Goal: Task Accomplishment & Management: Manage account settings

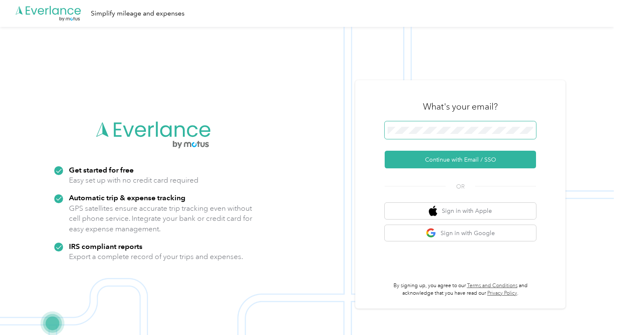
click at [501, 135] on span at bounding box center [459, 130] width 151 height 18
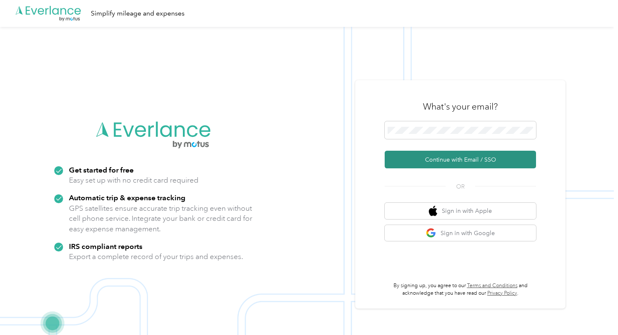
click at [474, 166] on button "Continue with Email / SSO" at bounding box center [459, 160] width 151 height 18
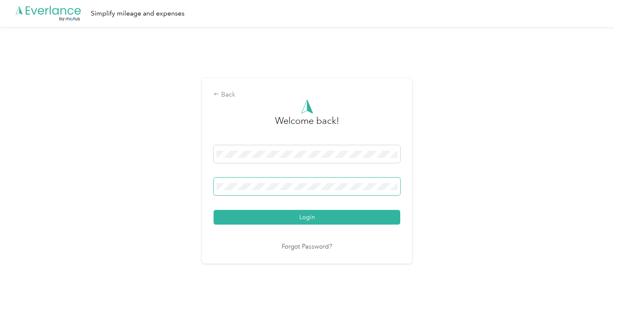
click at [384, 190] on span at bounding box center [306, 187] width 187 height 18
click at [213, 210] on button "Login" at bounding box center [306, 217] width 187 height 15
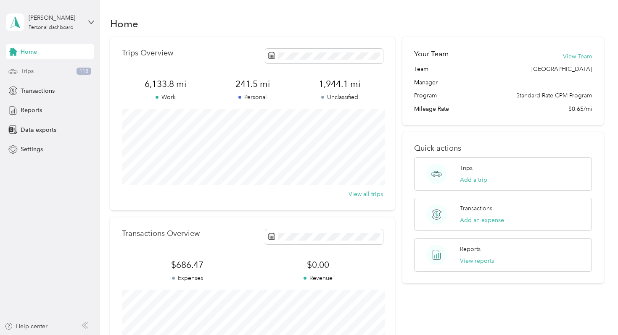
click at [36, 74] on div "Trips 118" at bounding box center [50, 71] width 88 height 15
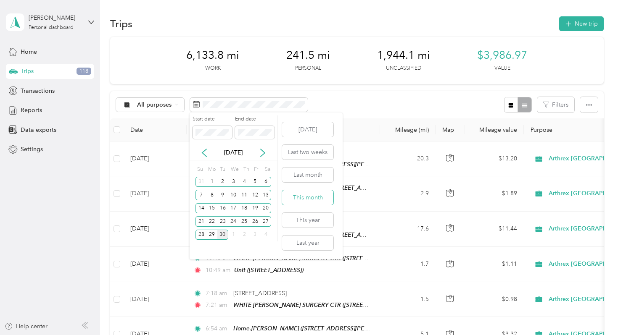
click at [311, 198] on button "This month" at bounding box center [307, 197] width 51 height 15
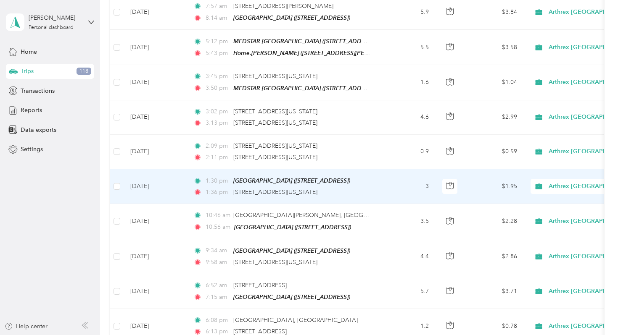
scroll to position [729, 0]
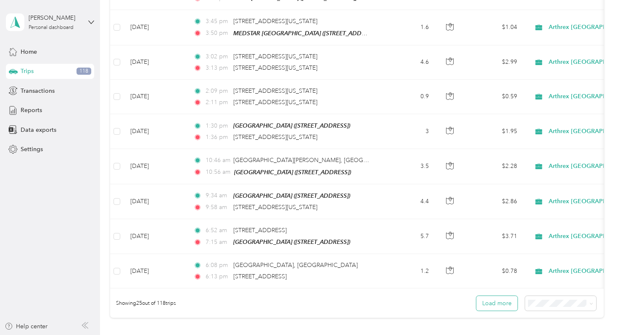
click at [503, 301] on button "Load more" at bounding box center [496, 303] width 41 height 15
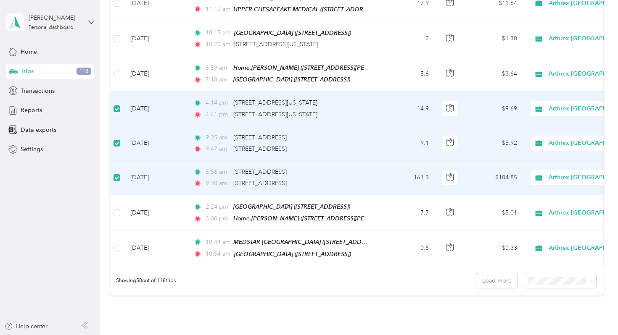
scroll to position [1622, 0]
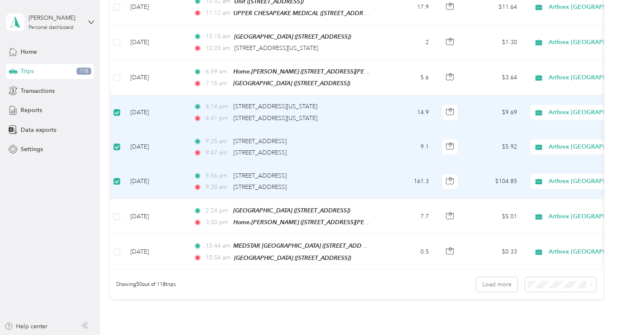
click at [180, 165] on td "Sep 19, 2025" at bounding box center [155, 182] width 63 height 34
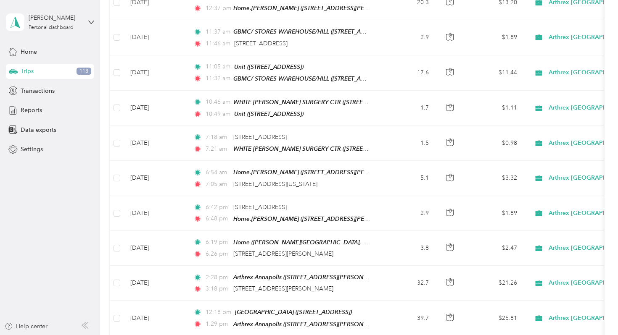
scroll to position [0, 0]
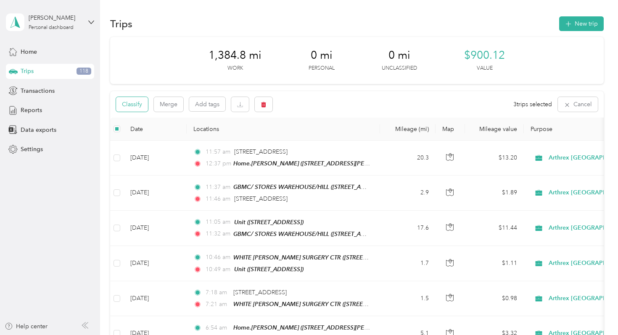
click at [131, 105] on button "Classify" at bounding box center [132, 104] width 32 height 15
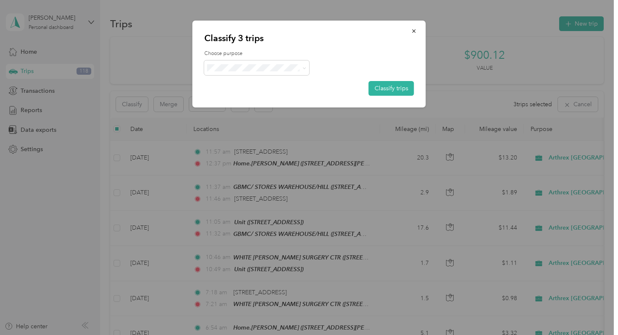
click at [245, 100] on span "Personal" at bounding box center [267, 98] width 85 height 9
click at [400, 85] on button "Classify trips" at bounding box center [390, 88] width 45 height 15
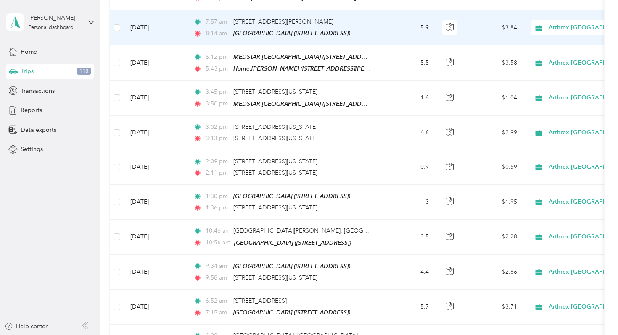
scroll to position [822, 0]
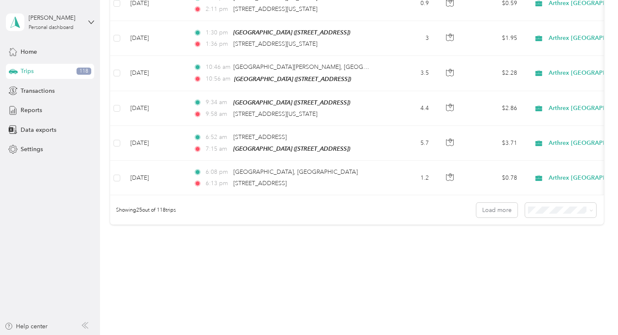
click at [557, 196] on div "Showing 25 out of 118 trips Load more" at bounding box center [356, 209] width 493 height 29
click at [548, 251] on span "100 per load" at bounding box center [552, 249] width 34 height 7
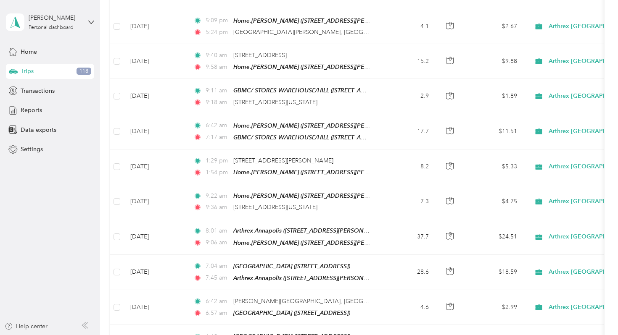
scroll to position [3433, 0]
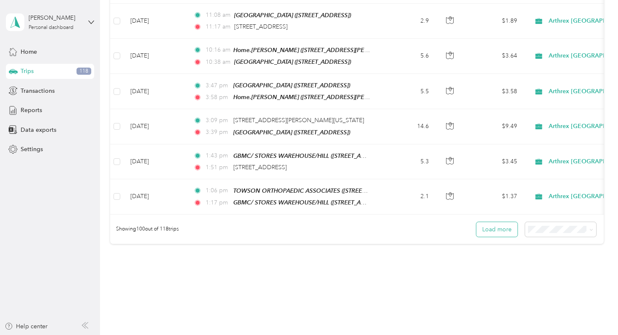
click at [506, 222] on button "Load more" at bounding box center [496, 229] width 41 height 15
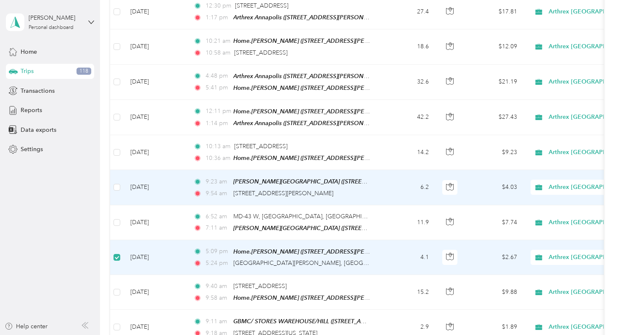
scroll to position [2808, 0]
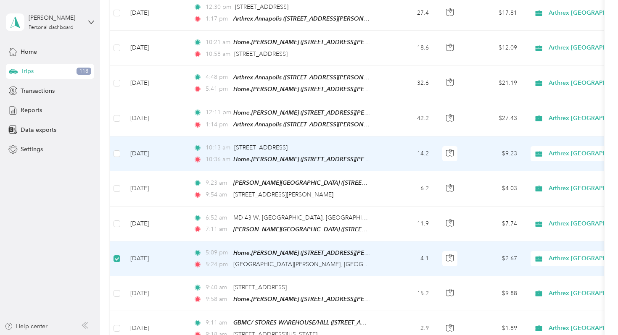
click at [302, 149] on td "10:13 am 1108 S Potomac St, Canton Park, Baltimore, MD 10:36 am Home.JORDAN CLA…" at bounding box center [283, 154] width 193 height 35
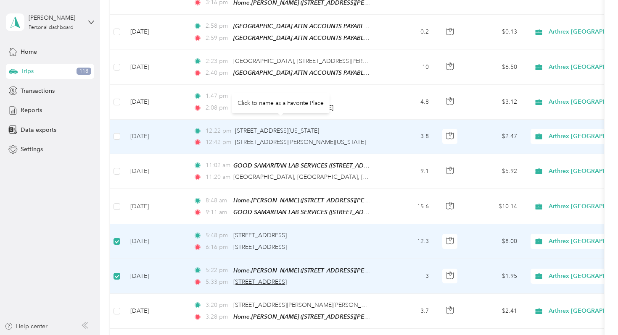
scroll to position [1208, 0]
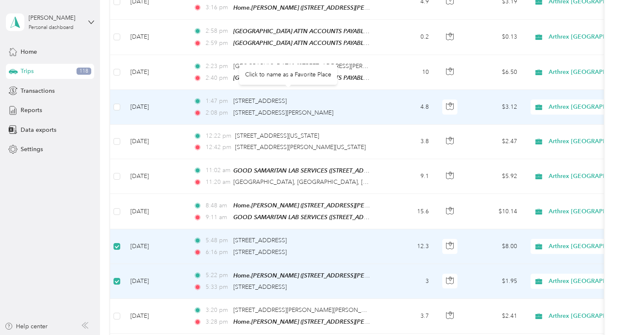
click at [267, 76] on div "Click to name as a Favorite Place" at bounding box center [288, 74] width 98 height 21
click at [275, 97] on span "[STREET_ADDRESS]" at bounding box center [259, 100] width 53 height 7
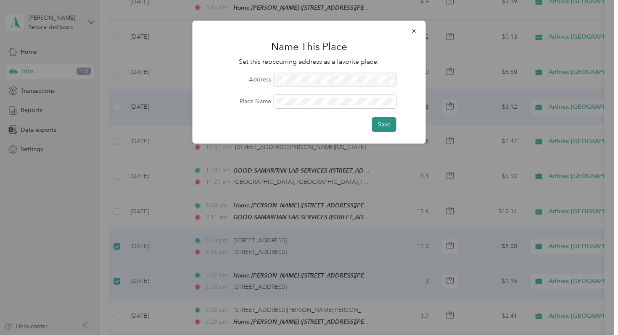
click at [379, 125] on button "Save" at bounding box center [384, 124] width 24 height 15
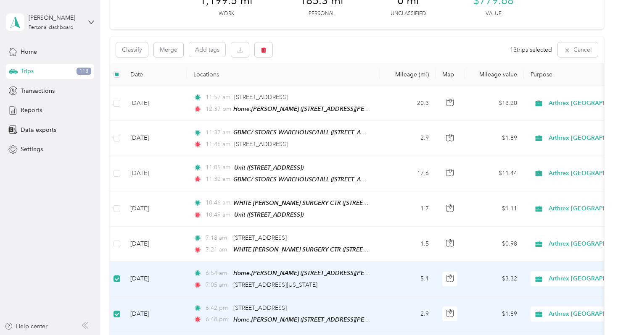
scroll to position [0, 0]
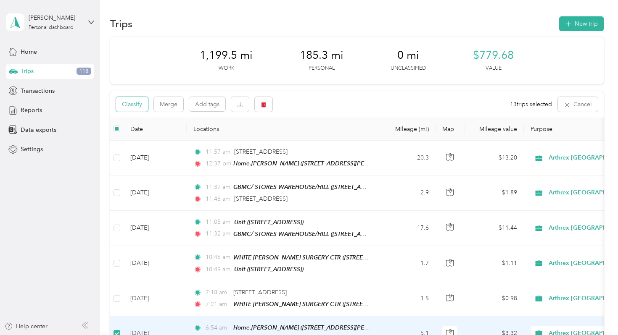
click at [134, 103] on button "Classify" at bounding box center [132, 104] width 32 height 15
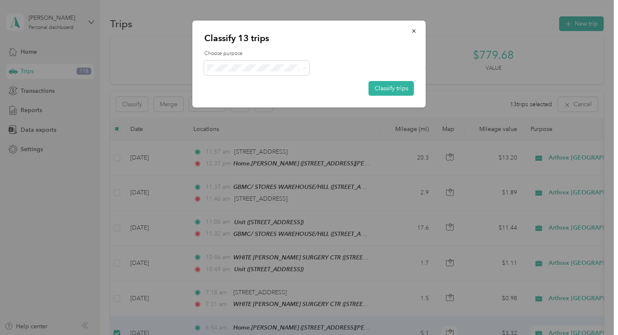
click at [264, 95] on span "Personal" at bounding box center [267, 98] width 85 height 9
click at [401, 92] on button "Classify trips" at bounding box center [390, 88] width 45 height 15
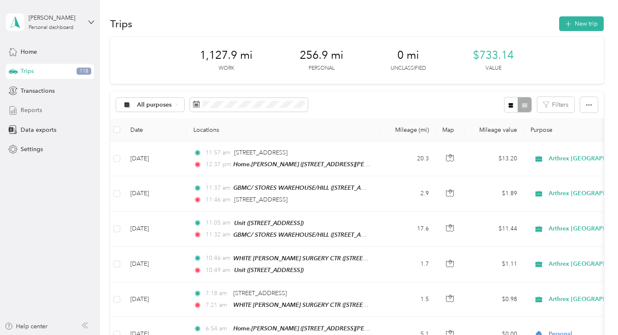
click at [45, 108] on div "Reports" at bounding box center [50, 110] width 88 height 15
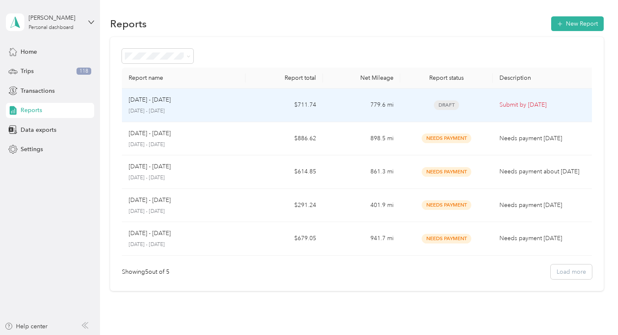
click at [223, 102] on div "[DATE] - [DATE]" at bounding box center [184, 99] width 110 height 9
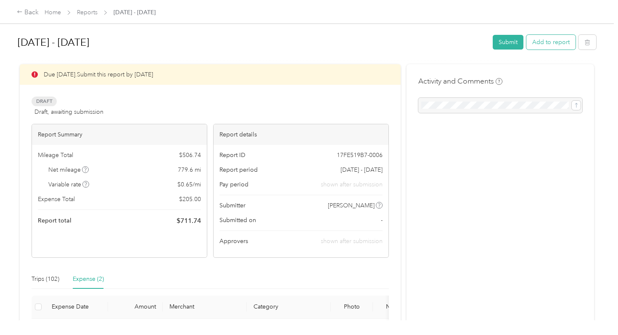
click at [542, 47] on button "Add to report" at bounding box center [550, 42] width 49 height 15
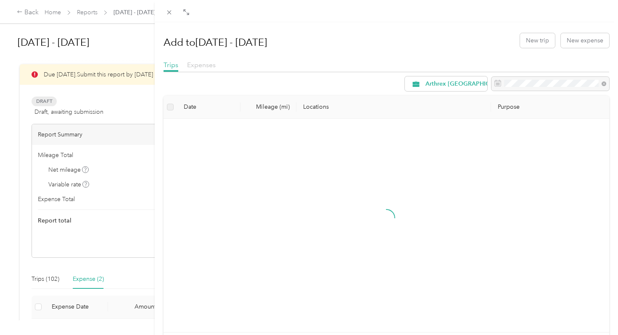
click at [203, 68] on span "Expenses" at bounding box center [201, 65] width 29 height 8
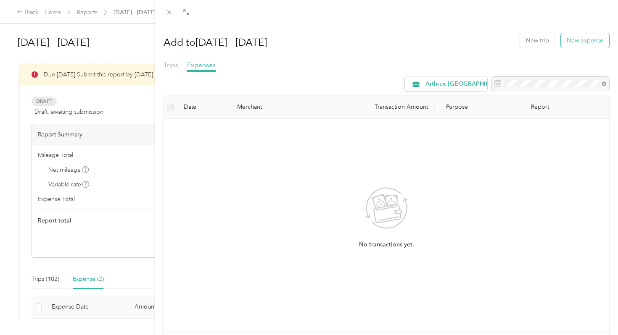
click at [593, 41] on button "New expense" at bounding box center [585, 40] width 48 height 15
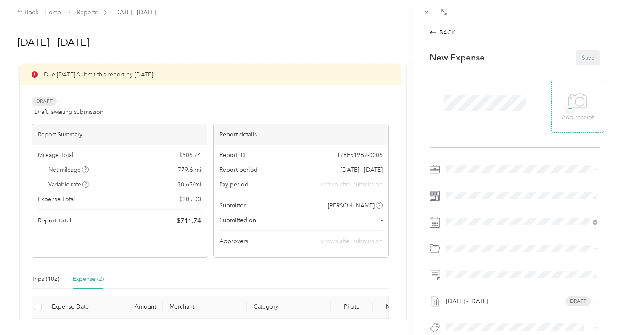
click at [573, 123] on div "+ Add receipt" at bounding box center [577, 106] width 53 height 53
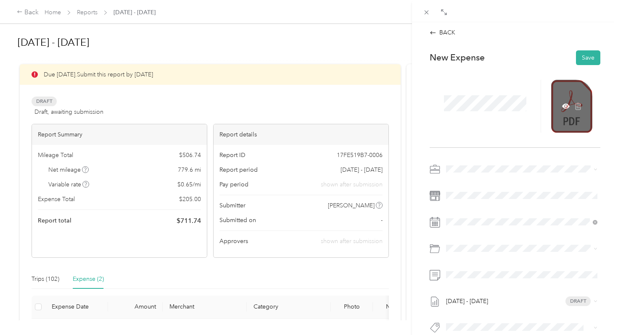
click at [568, 100] on div at bounding box center [571, 106] width 41 height 53
click at [564, 107] on icon at bounding box center [566, 107] width 8 height 8
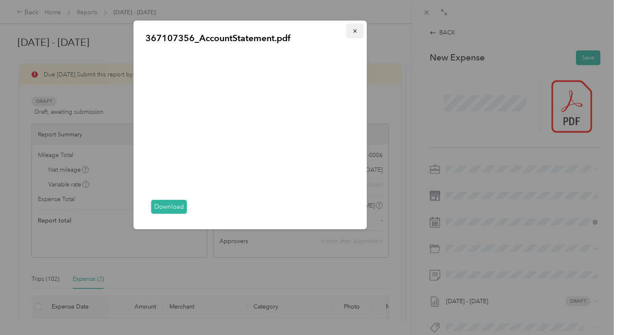
click at [356, 32] on icon "button" at bounding box center [355, 31] width 6 height 6
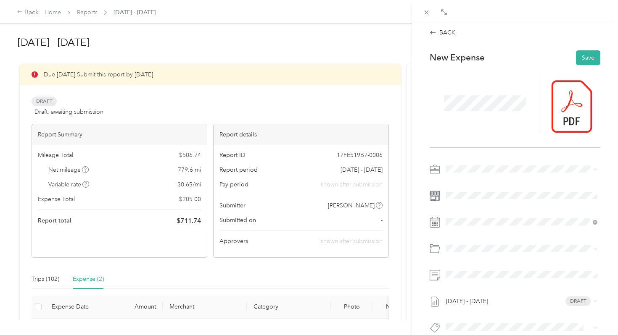
click at [468, 112] on span at bounding box center [485, 103] width 88 height 22
click at [73, 288] on div "BACK This expense cannot be edited because it is either under review, approved,…" at bounding box center [309, 167] width 618 height 335
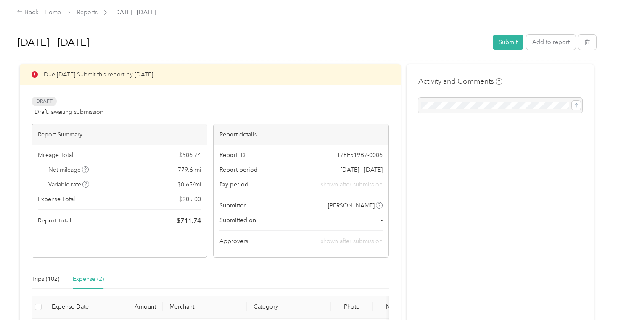
click at [82, 284] on div at bounding box center [309, 167] width 618 height 335
click at [90, 282] on div "Expense (2)" at bounding box center [88, 279] width 31 height 9
click at [544, 49] on button "Add to report" at bounding box center [550, 42] width 49 height 15
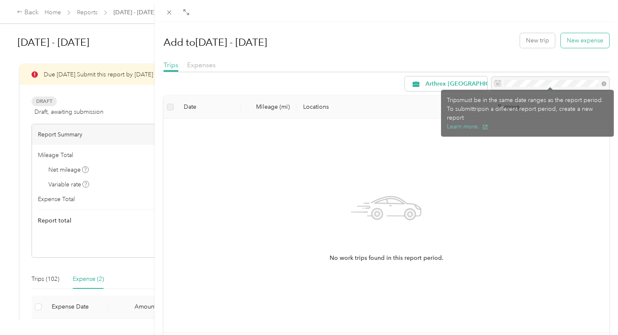
click at [578, 42] on button "New expense" at bounding box center [585, 40] width 48 height 15
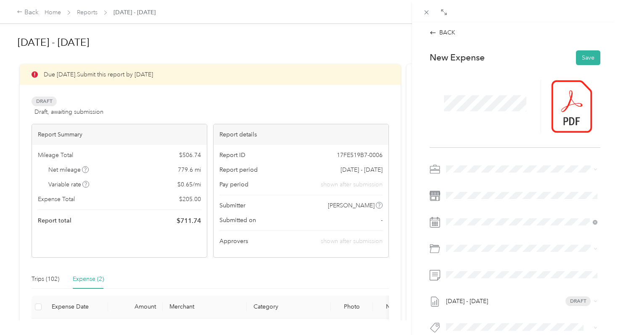
click at [470, 126] on div at bounding box center [484, 106] width 111 height 53
click at [503, 43] on div "BACK This expense cannot be edited because it is either under review, approved,…" at bounding box center [515, 198] width 188 height 340
click at [489, 141] on div "2" at bounding box center [484, 137] width 11 height 11
click at [460, 227] on span at bounding box center [521, 222] width 157 height 13
click at [461, 242] on span at bounding box center [521, 248] width 157 height 13
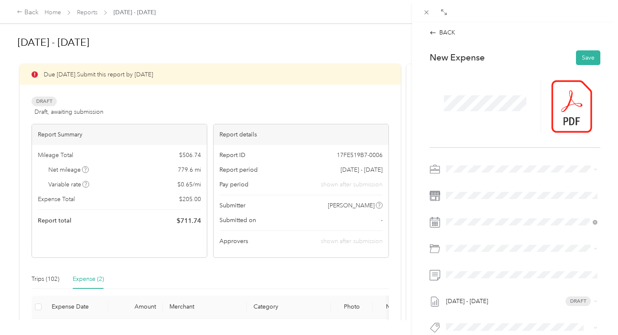
click at [473, 305] on li "Tolls" at bounding box center [521, 311] width 157 height 15
click at [592, 56] on button "Save" at bounding box center [588, 57] width 24 height 15
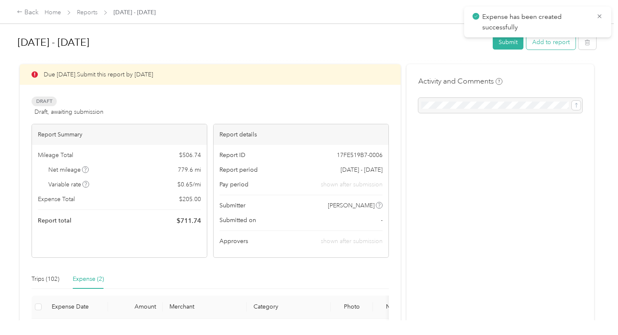
click at [544, 48] on button "Add to report" at bounding box center [550, 42] width 49 height 15
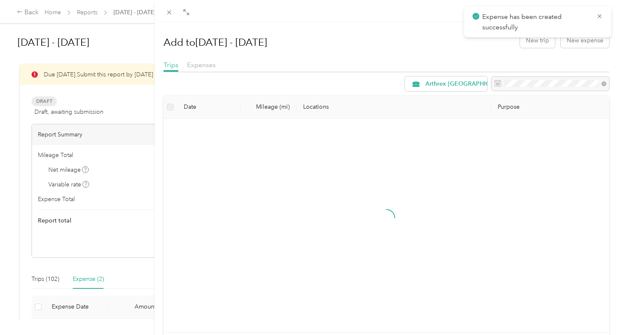
click at [570, 50] on div "Add to Sep 1 - 30, 2025 New trip New expense" at bounding box center [386, 40] width 446 height 24
click at [570, 46] on button "New expense" at bounding box center [585, 40] width 48 height 15
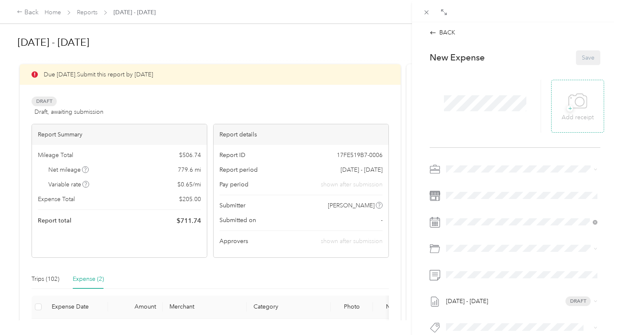
click at [592, 105] on div "+ Add receipt" at bounding box center [577, 106] width 32 height 32
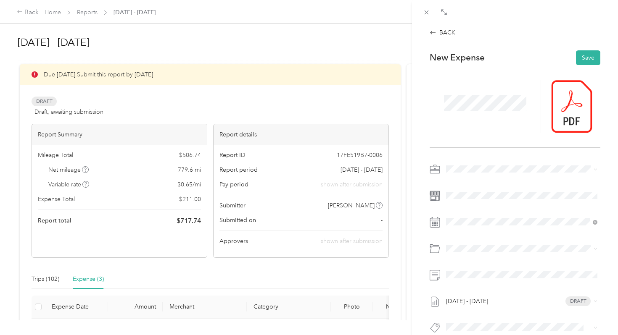
click at [465, 214] on div "Sep 1 - 30, 2025 Draft" at bounding box center [514, 251] width 171 height 177
click at [472, 150] on div "8" at bounding box center [474, 150] width 11 height 11
click at [471, 305] on li "Tolls" at bounding box center [521, 311] width 157 height 15
click at [470, 279] on span at bounding box center [521, 274] width 157 height 13
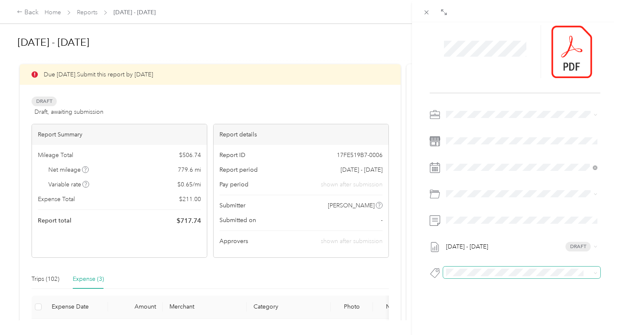
click at [471, 324] on div "BACK This expense cannot be edited because it is either under review, approved,…" at bounding box center [515, 189] width 206 height 335
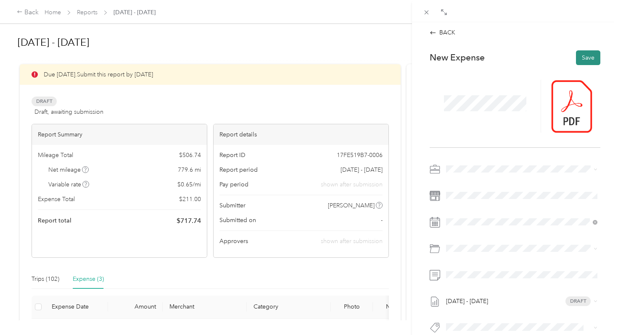
click at [591, 57] on button "Save" at bounding box center [588, 57] width 24 height 15
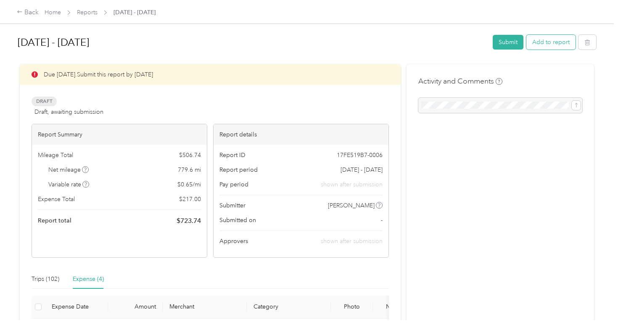
click at [574, 45] on button "Add to report" at bounding box center [550, 42] width 49 height 15
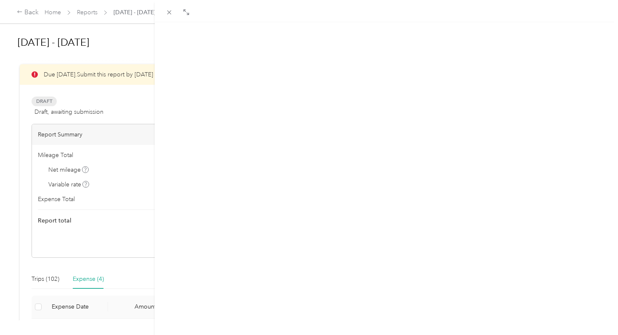
click at [574, 45] on button "New expense" at bounding box center [585, 40] width 48 height 15
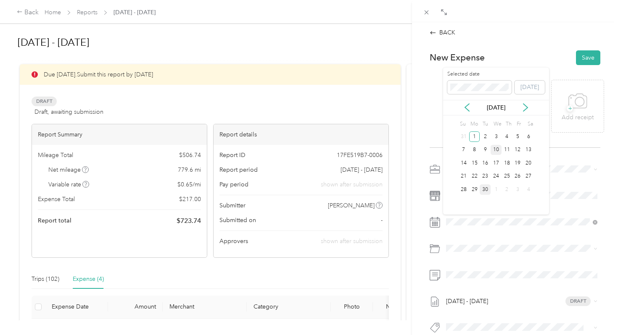
click at [499, 153] on div "10" at bounding box center [495, 150] width 11 height 11
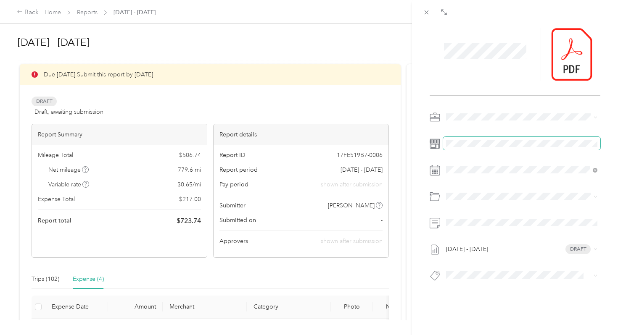
scroll to position [55, 0]
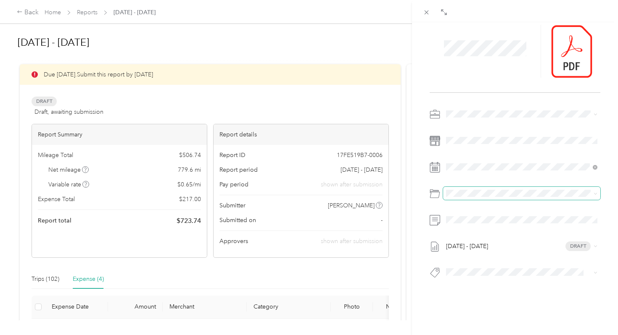
click at [462, 189] on span at bounding box center [521, 193] width 157 height 13
click at [473, 255] on span "Tolls" at bounding box center [474, 256] width 12 height 7
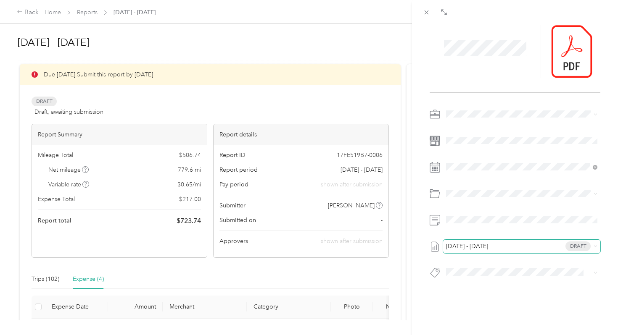
scroll to position [0, 0]
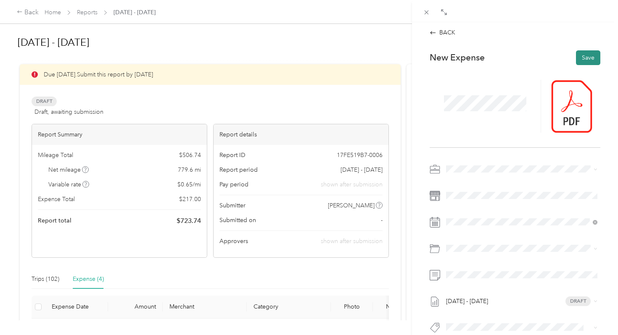
click at [594, 51] on button "Save" at bounding box center [588, 57] width 24 height 15
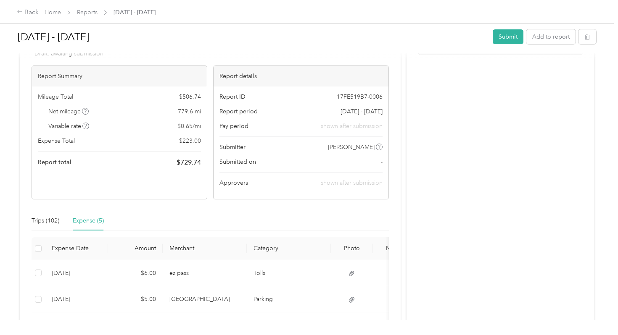
scroll to position [47, 0]
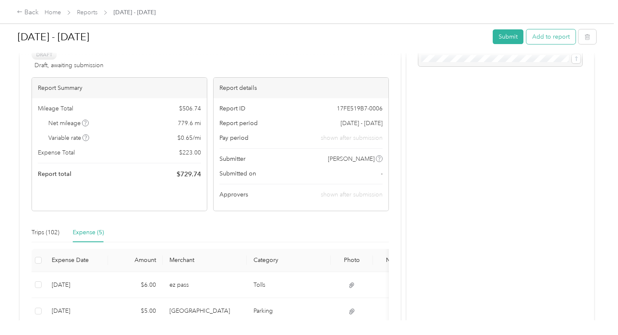
click at [553, 42] on button "Add to report" at bounding box center [550, 36] width 49 height 15
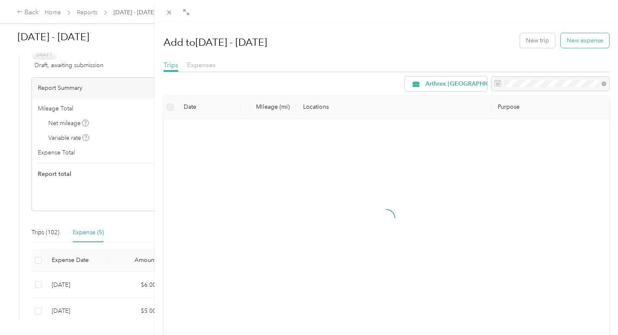
click at [572, 43] on button "New expense" at bounding box center [585, 40] width 48 height 15
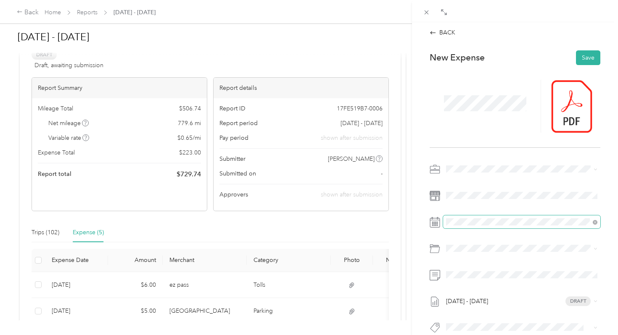
click at [468, 218] on span at bounding box center [521, 222] width 157 height 13
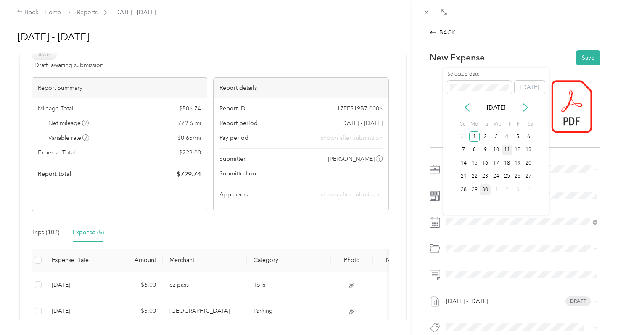
click at [507, 151] on div "11" at bounding box center [506, 150] width 11 height 11
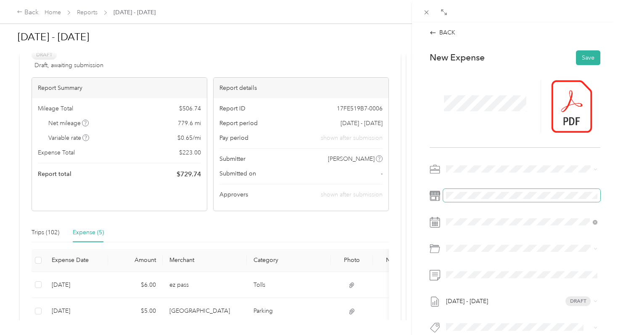
click at [455, 200] on span at bounding box center [521, 195] width 157 height 13
click at [473, 307] on div "Tolls" at bounding box center [531, 311] width 126 height 9
click at [588, 53] on button "Save" at bounding box center [588, 57] width 24 height 15
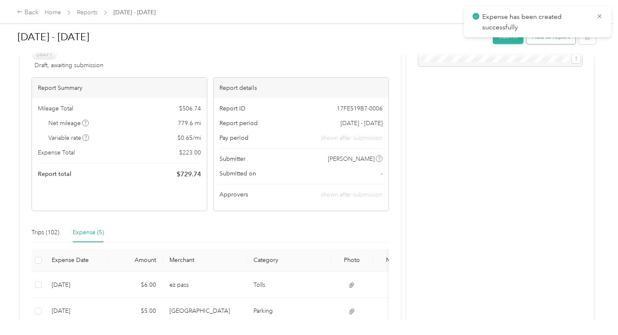
click at [561, 38] on button "Add to report" at bounding box center [550, 36] width 49 height 15
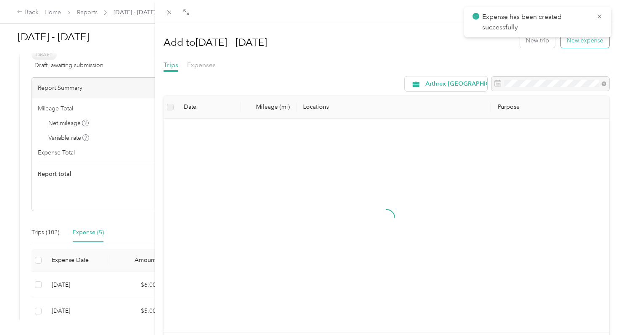
click at [568, 42] on button "New expense" at bounding box center [585, 40] width 48 height 15
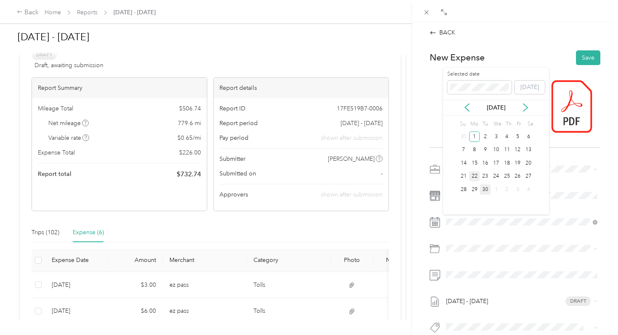
click at [476, 176] on div "22" at bounding box center [474, 176] width 11 height 11
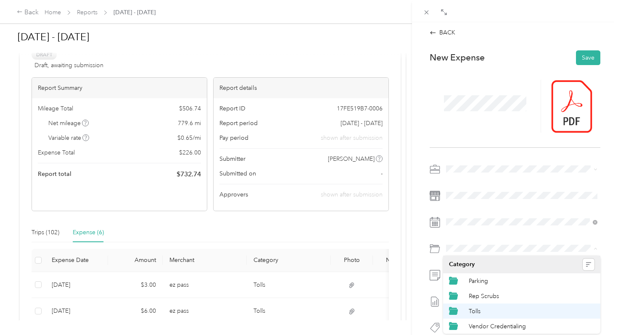
click at [480, 308] on div "Tolls" at bounding box center [531, 311] width 126 height 9
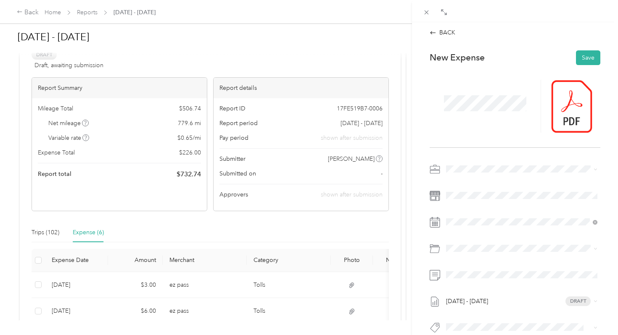
click at [480, 308] on div "Tolls" at bounding box center [531, 306] width 126 height 9
click at [484, 315] on div "Sep 1 - 30, 2025 Draft" at bounding box center [514, 251] width 171 height 177
click at [585, 52] on button "Save" at bounding box center [588, 57] width 24 height 15
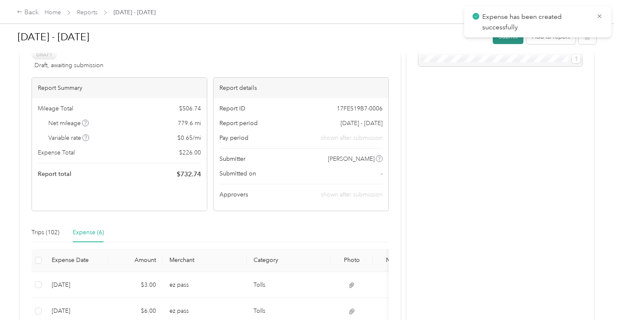
click at [515, 44] on button "Submit" at bounding box center [507, 36] width 31 height 15
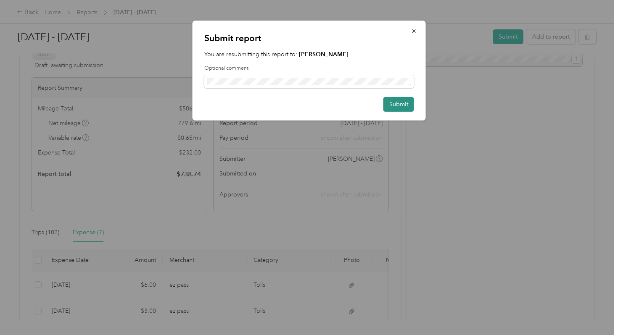
click at [405, 111] on button "Submit" at bounding box center [398, 104] width 31 height 15
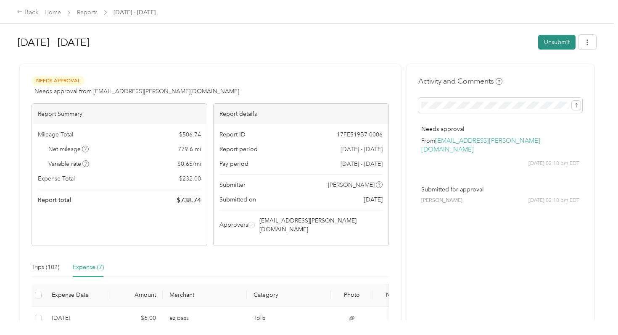
click at [552, 47] on button "Unsubmit" at bounding box center [556, 42] width 37 height 15
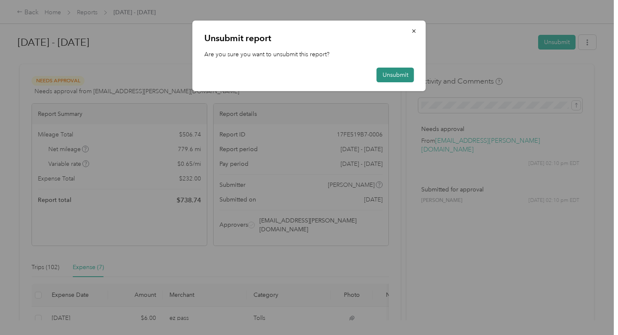
click at [399, 73] on button "Unsubmit" at bounding box center [394, 75] width 37 height 15
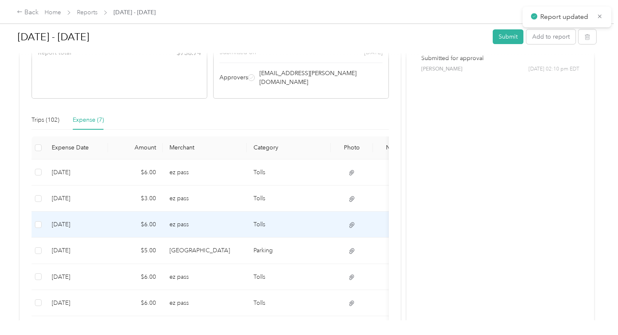
scroll to position [239, 0]
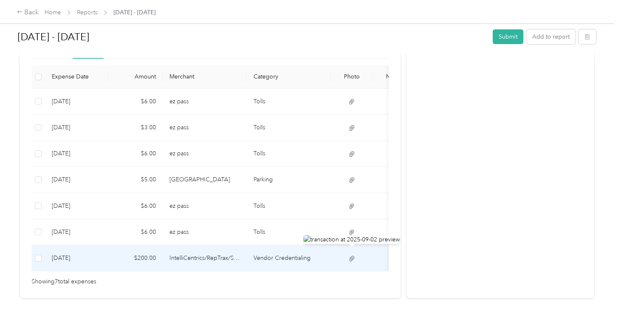
click at [353, 255] on icon at bounding box center [352, 259] width 8 height 8
click at [333, 253] on td at bounding box center [352, 258] width 42 height 26
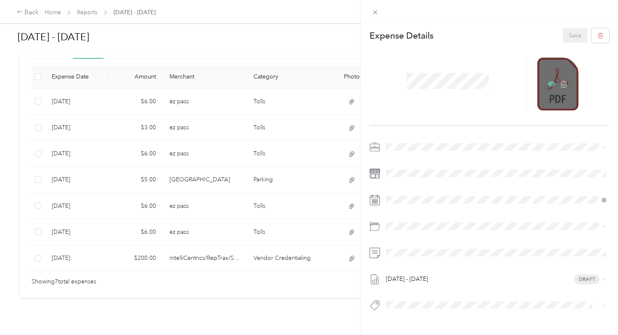
click at [554, 86] on icon at bounding box center [551, 84] width 8 height 8
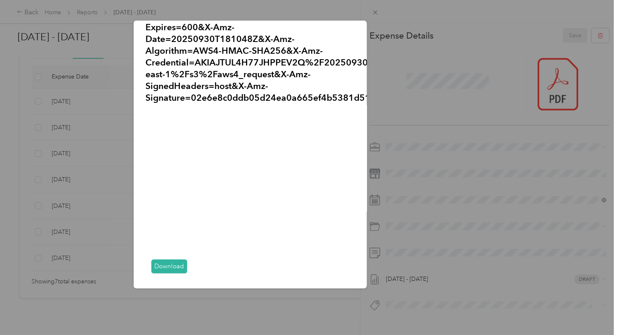
scroll to position [0, 0]
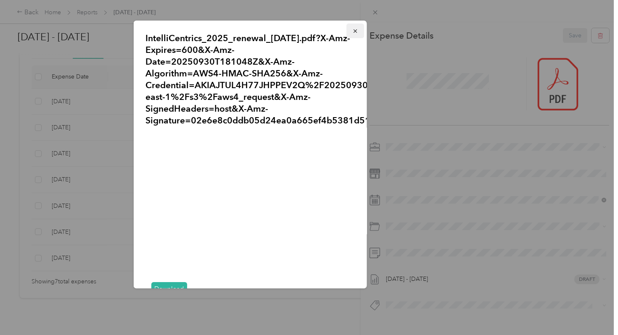
click at [354, 29] on icon "button" at bounding box center [355, 31] width 6 height 6
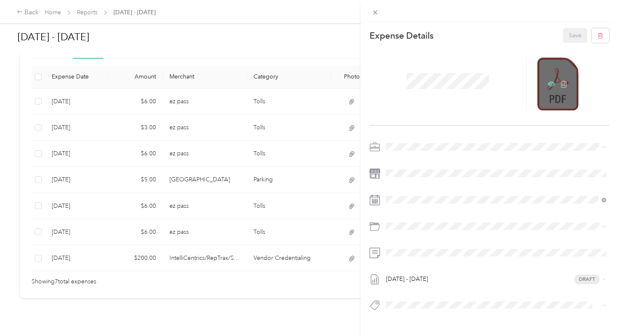
click at [552, 84] on icon at bounding box center [551, 84] width 3 height 3
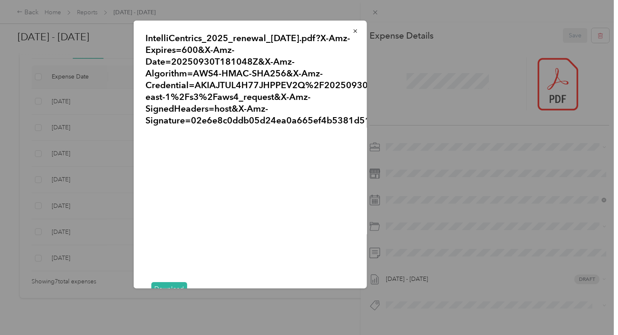
scroll to position [23, 0]
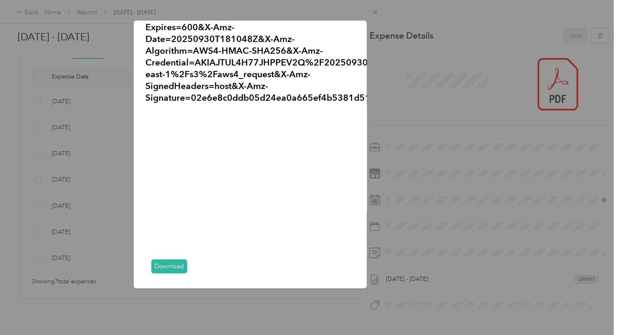
click at [180, 265] on link "Download" at bounding box center [169, 267] width 36 height 14
click at [366, 85] on div "IntelliCentrics_2025_renewal_9-2-25.pdf?X-Amz-Expires=600&X-Amz-Date=20250930T1…" at bounding box center [250, 155] width 233 height 268
click at [373, 11] on div at bounding box center [309, 167] width 618 height 335
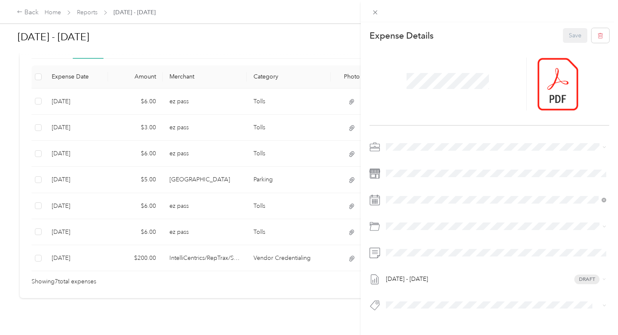
click at [100, 248] on div "This expense cannot be edited because it is either under review, approved, or p…" at bounding box center [309, 167] width 618 height 335
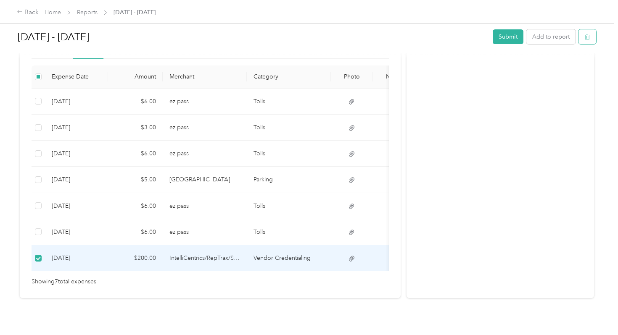
click at [595, 40] on button "button" at bounding box center [587, 36] width 18 height 15
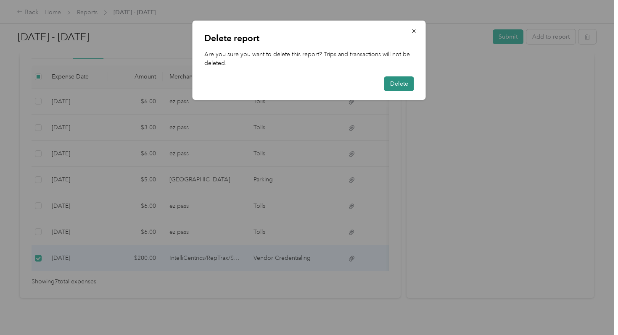
click at [398, 87] on button "Delete" at bounding box center [399, 83] width 30 height 15
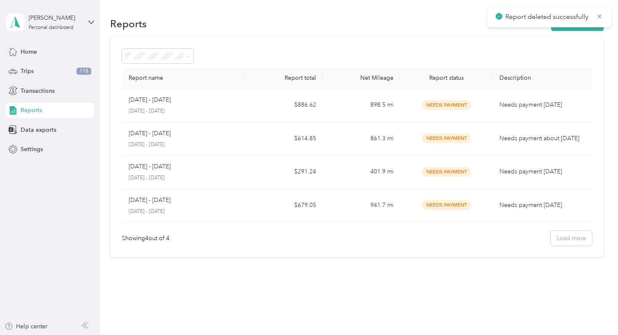
click at [47, 111] on div "Reports" at bounding box center [50, 110] width 88 height 15
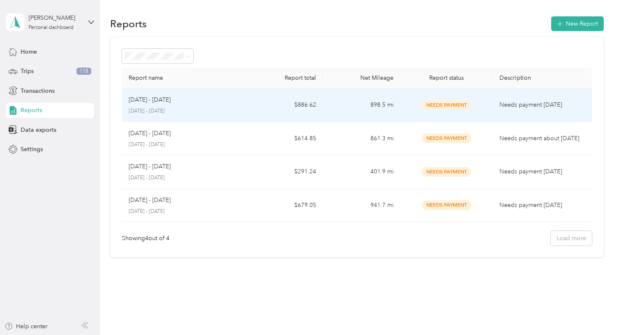
click at [168, 109] on p "[DATE] - [DATE]" at bounding box center [184, 112] width 110 height 8
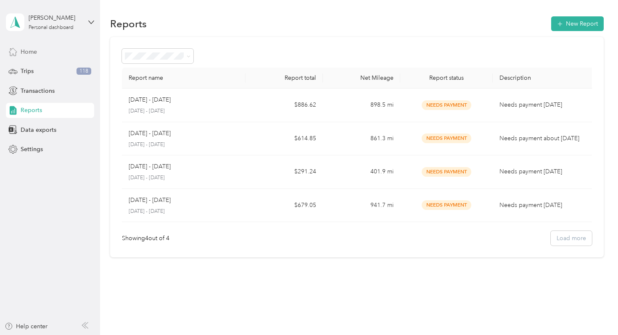
click at [48, 55] on div "Home" at bounding box center [50, 51] width 88 height 15
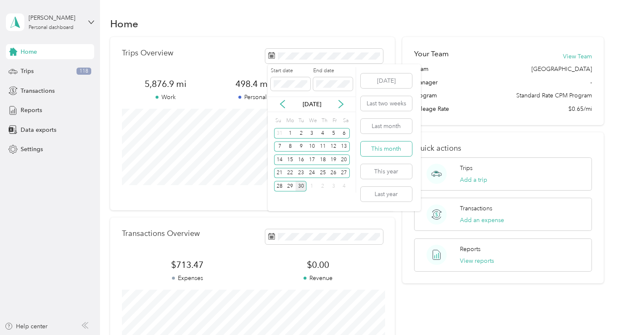
click at [376, 151] on button "This month" at bounding box center [386, 149] width 51 height 15
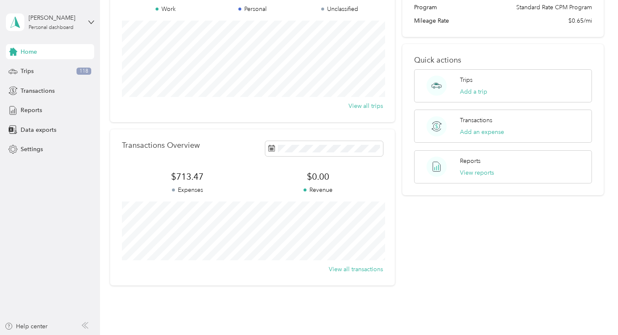
scroll to position [92, 0]
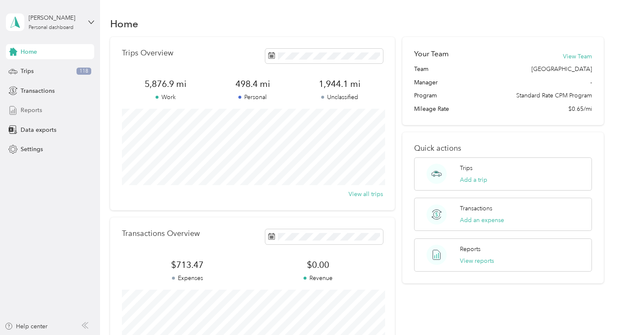
click at [43, 103] on div "Reports" at bounding box center [50, 110] width 88 height 15
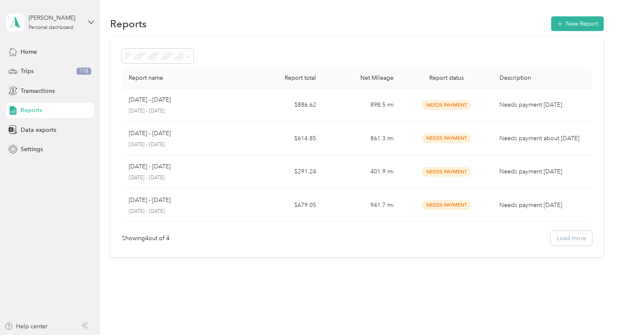
click at [159, 82] on div "Draft" at bounding box center [158, 86] width 60 height 9
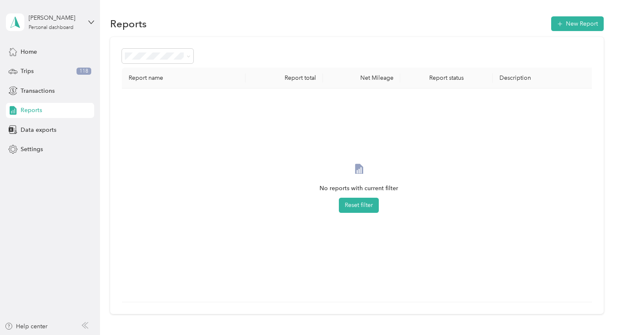
click at [163, 64] on div "Report name Report total Net Mileage Report status Description No reports with …" at bounding box center [356, 176] width 493 height 278
click at [163, 59] on span at bounding box center [157, 56] width 71 height 15
click at [165, 138] on li "Rejected" at bounding box center [157, 145] width 71 height 15
click at [156, 153] on li "Paid" at bounding box center [157, 160] width 71 height 15
click at [180, 39] on div "Report name Report total Net Mileage Report status Description No reports with …" at bounding box center [356, 176] width 493 height 278
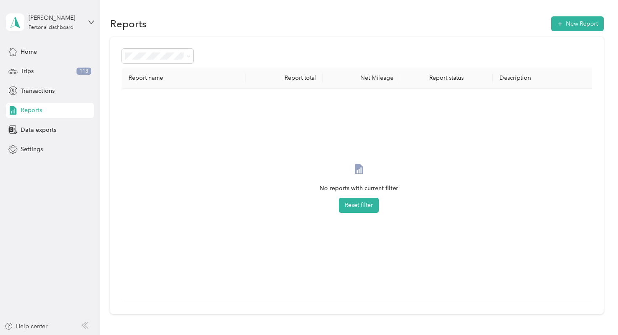
click at [166, 126] on div "Approved" at bounding box center [158, 129] width 60 height 9
click at [168, 85] on div "Draft" at bounding box center [158, 86] width 60 height 9
click at [168, 61] on span at bounding box center [157, 56] width 71 height 15
click at [166, 68] on div "All Reports" at bounding box center [158, 71] width 60 height 9
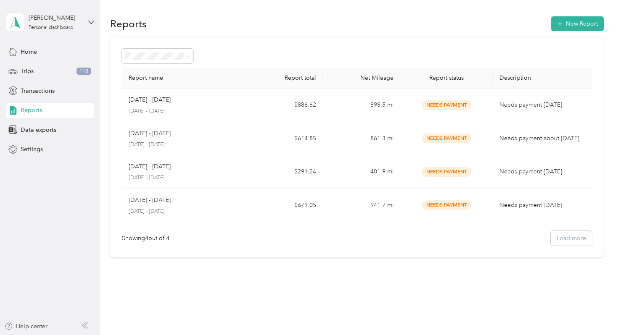
drag, startPoint x: 609, startPoint y: 258, endPoint x: 593, endPoint y: 236, distance: 27.1
click at [593, 236] on div "Reports New Report Report name Report total Net Mileage Report status Descripti…" at bounding box center [356, 151] width 513 height 303
click at [591, 236] on div "Showing 4 out of 4 Load more" at bounding box center [356, 238] width 469 height 15
click at [22, 60] on div "Home Trips 118 Transactions Reports Data exports Settings" at bounding box center [50, 100] width 88 height 113
click at [28, 70] on span "Trips" at bounding box center [27, 71] width 13 height 9
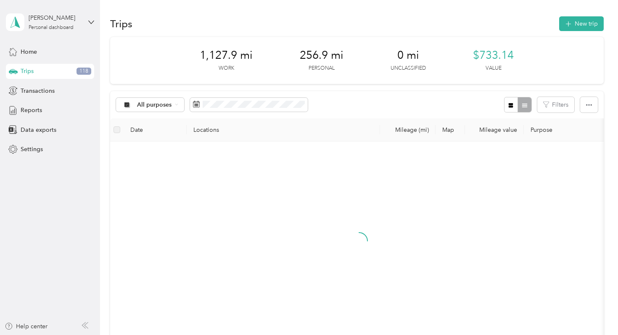
click at [488, 69] on p "Value" at bounding box center [493, 69] width 16 height 8
click at [497, 53] on span "$733.14" at bounding box center [493, 55] width 41 height 13
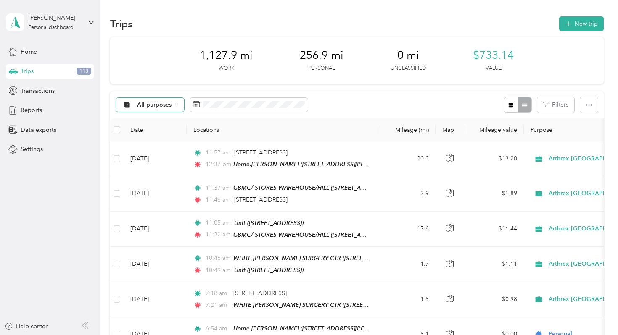
click at [153, 103] on span "All purposes" at bounding box center [154, 105] width 35 height 6
click at [158, 147] on span "Arthrex [GEOGRAPHIC_DATA]" at bounding box center [179, 149] width 85 height 9
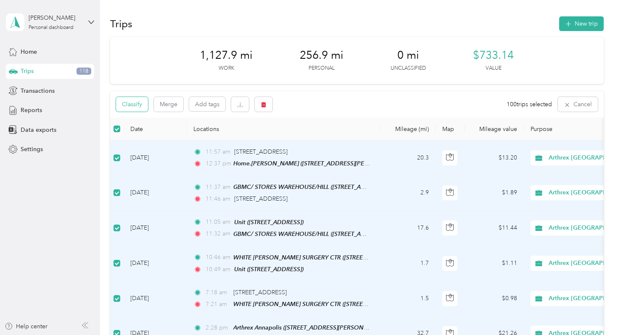
click at [136, 108] on button "Classify" at bounding box center [132, 104] width 32 height 15
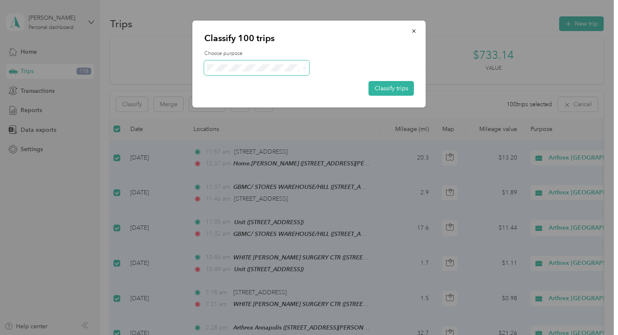
click at [289, 72] on span at bounding box center [256, 68] width 105 height 15
click at [289, 71] on span at bounding box center [256, 68] width 105 height 15
click at [316, 53] on label "Choose purpose" at bounding box center [309, 54] width 210 height 8
click at [412, 32] on icon "button" at bounding box center [414, 31] width 6 height 6
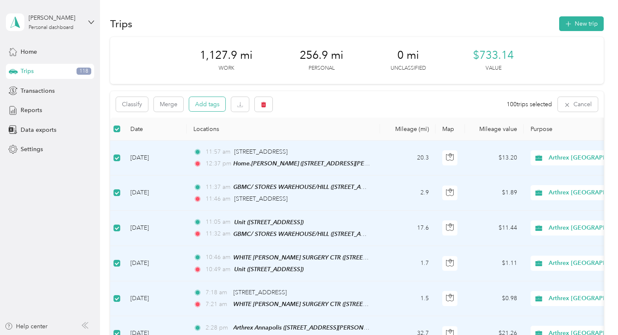
click at [203, 110] on button "Add tags" at bounding box center [207, 104] width 36 height 14
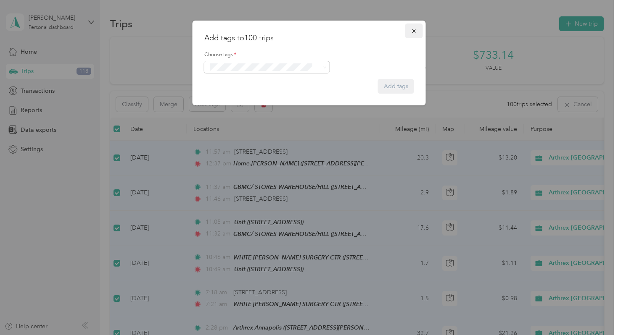
click at [416, 30] on icon "button" at bounding box center [414, 31] width 6 height 6
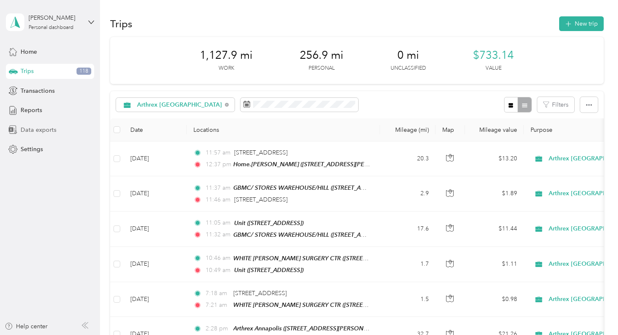
click at [55, 130] on div "Data exports" at bounding box center [50, 129] width 88 height 15
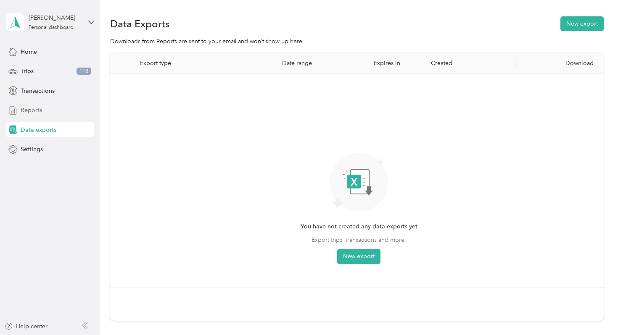
click at [51, 110] on div "Reports" at bounding box center [50, 110] width 88 height 15
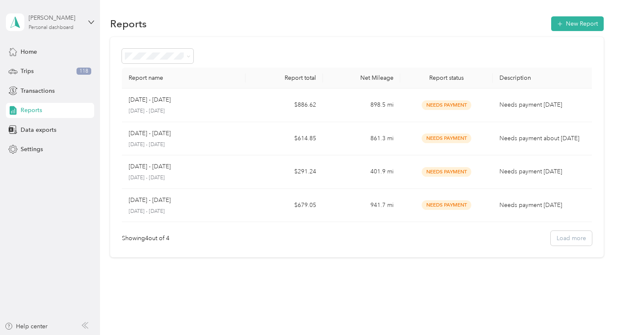
click at [49, 15] on div "[PERSON_NAME]" at bounding box center [55, 17] width 53 height 9
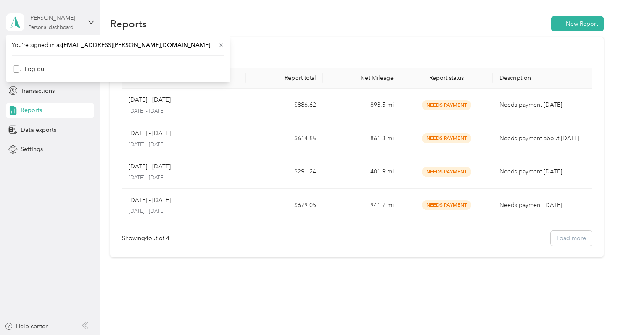
click at [45, 22] on div "[PERSON_NAME]" at bounding box center [55, 17] width 53 height 9
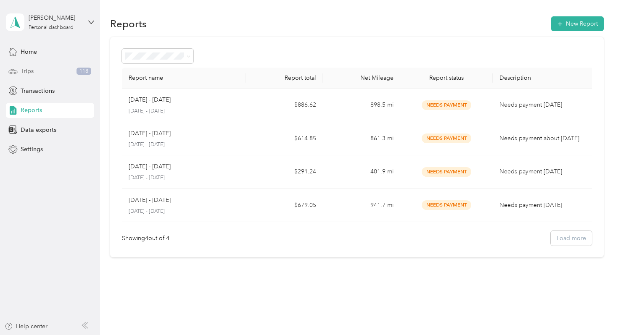
click at [32, 67] on span "Trips" at bounding box center [27, 71] width 13 height 9
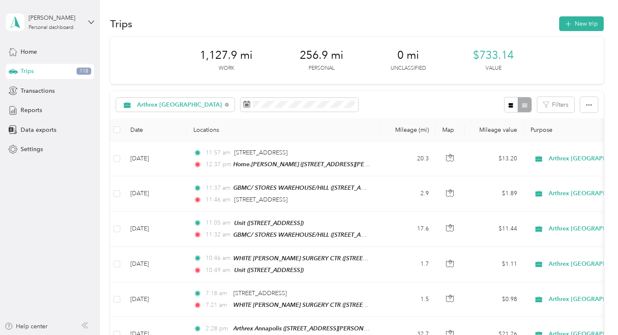
click at [36, 82] on div "Home Trips 118 Transactions Reports Data exports Settings" at bounding box center [50, 100] width 88 height 113
click at [37, 89] on span "Transactions" at bounding box center [38, 91] width 34 height 9
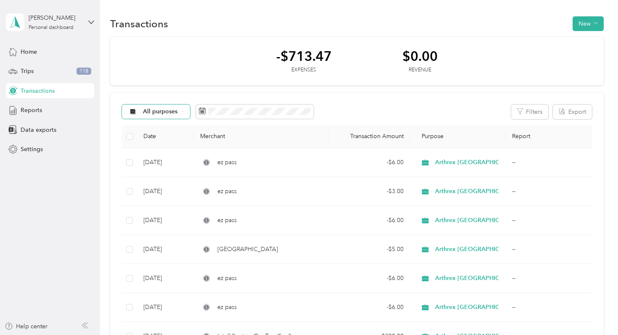
click at [178, 110] on div "All purposes" at bounding box center [156, 112] width 68 height 14
click at [220, 118] on span at bounding box center [255, 112] width 118 height 14
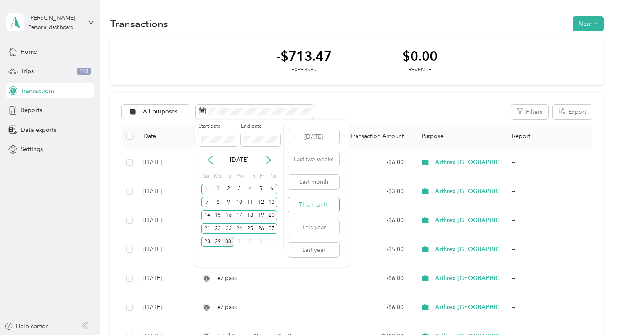
click at [312, 208] on button "This month" at bounding box center [313, 204] width 51 height 15
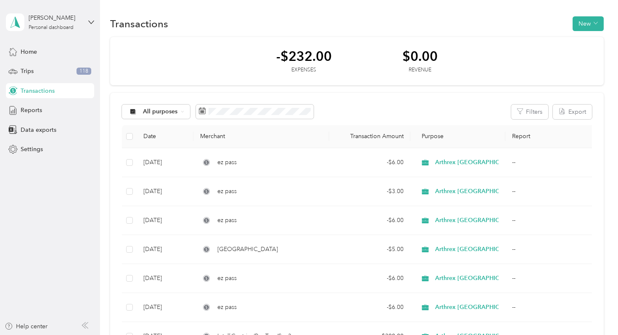
click at [522, 137] on th "Report" at bounding box center [550, 136] width 90 height 23
click at [514, 138] on th "Report" at bounding box center [550, 136] width 90 height 23
click at [537, 141] on th "Report" at bounding box center [550, 136] width 90 height 23
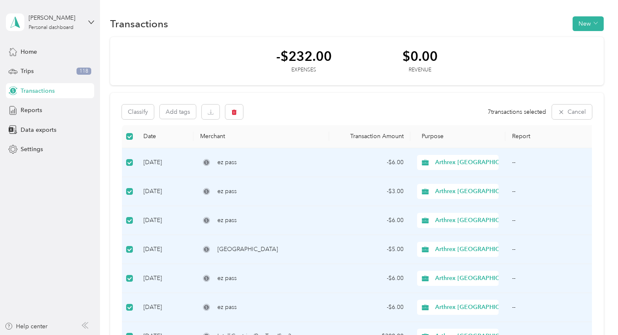
click at [518, 137] on th "Report" at bounding box center [550, 136] width 90 height 23
click at [187, 112] on button "Add tags" at bounding box center [178, 112] width 36 height 14
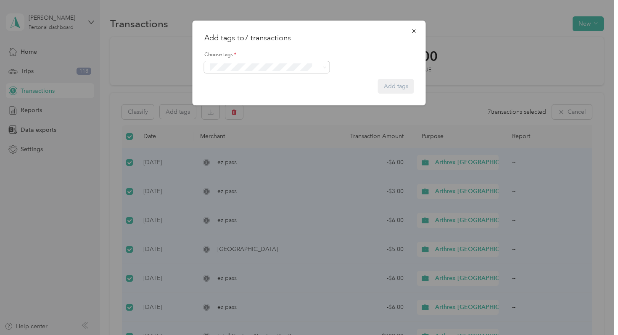
click at [250, 79] on div "No tags found" at bounding box center [266, 85] width 125 height 31
click at [250, 79] on form "Choose tags * Add tags" at bounding box center [309, 69] width 210 height 50
click at [410, 29] on button "button" at bounding box center [414, 31] width 18 height 15
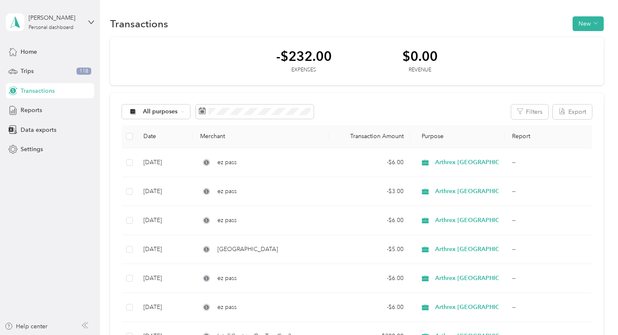
click at [179, 124] on div "All purposes Filters Export Date Merchant Transaction Amount Purpose Report Sep…" at bounding box center [356, 239] width 493 height 292
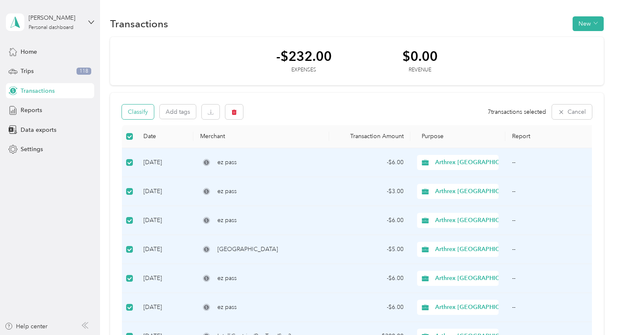
click at [144, 115] on button "Classify" at bounding box center [138, 112] width 32 height 15
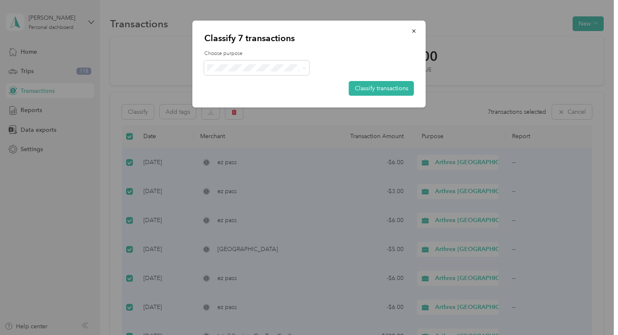
click at [254, 79] on span "Arthrex [GEOGRAPHIC_DATA]" at bounding box center [267, 82] width 85 height 9
click at [356, 89] on button "Classify transactions" at bounding box center [381, 88] width 65 height 15
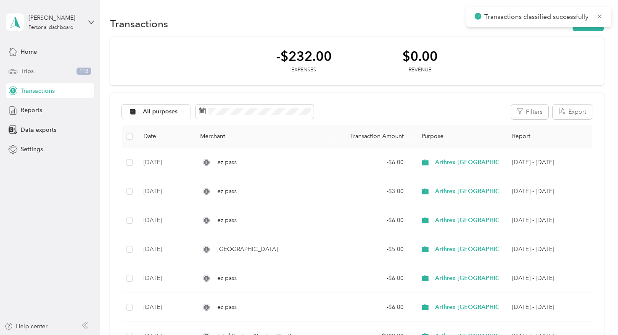
click at [53, 71] on div "Trips 118" at bounding box center [50, 71] width 88 height 15
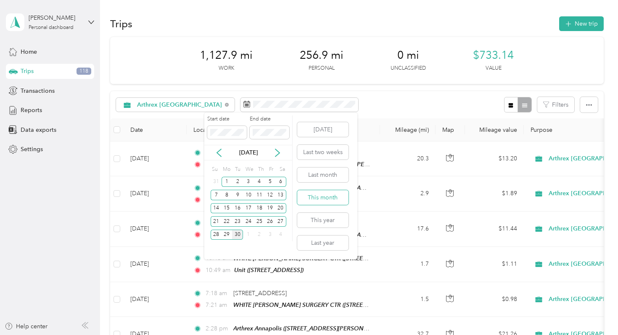
click at [312, 204] on button "This month" at bounding box center [322, 197] width 51 height 15
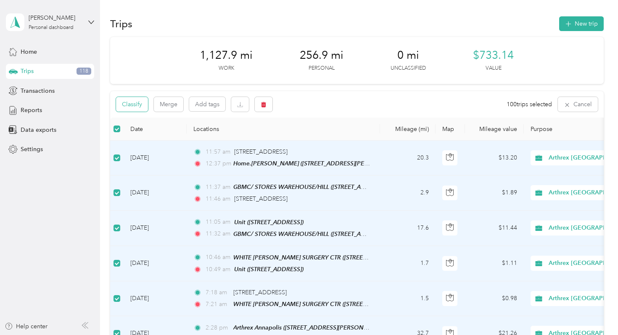
click at [143, 101] on button "Classify" at bounding box center [132, 104] width 32 height 15
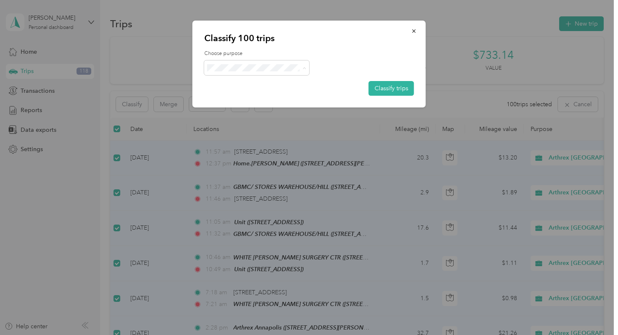
click at [257, 83] on span "Arthrex [GEOGRAPHIC_DATA]" at bounding box center [267, 83] width 85 height 9
click at [377, 88] on button "Classify trips" at bounding box center [390, 88] width 45 height 15
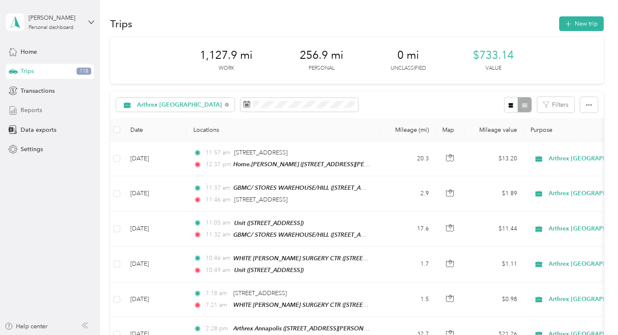
click at [37, 114] on span "Reports" at bounding box center [31, 110] width 21 height 9
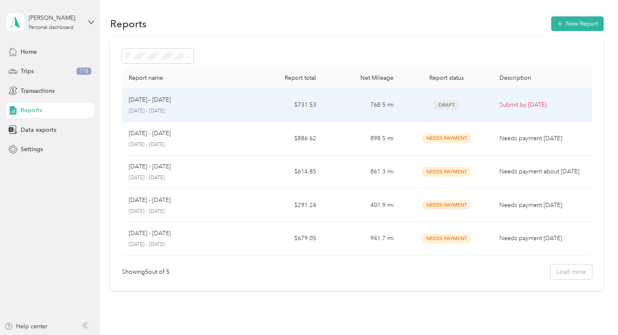
click at [191, 94] on td "Sep 1 - 30, 2025 September 1 - 30, 2025" at bounding box center [184, 106] width 124 height 34
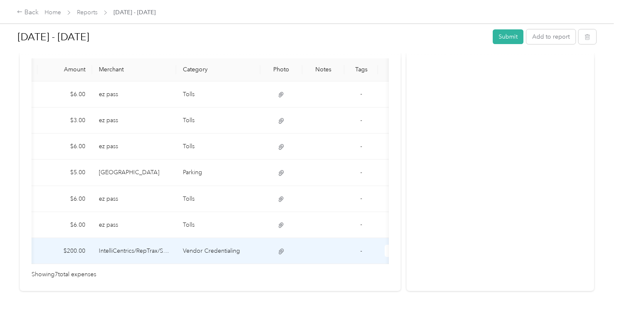
scroll to position [0, 90]
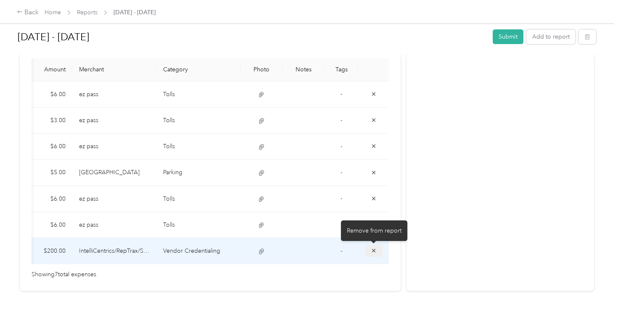
click at [377, 249] on button "button" at bounding box center [374, 251] width 18 height 12
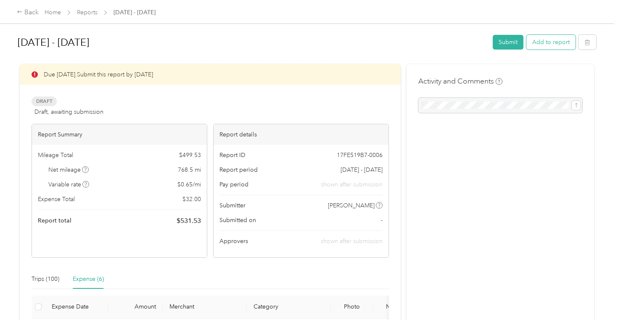
click at [551, 45] on button "Add to report" at bounding box center [550, 42] width 49 height 15
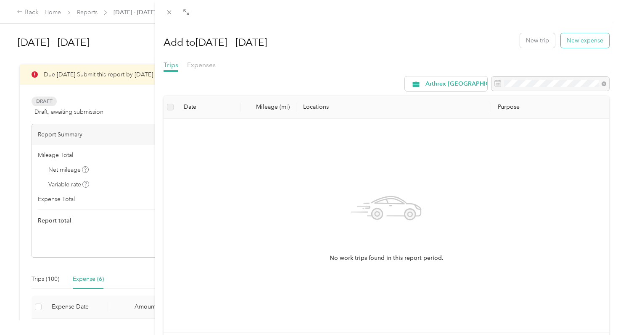
click at [568, 42] on button "New expense" at bounding box center [585, 40] width 48 height 15
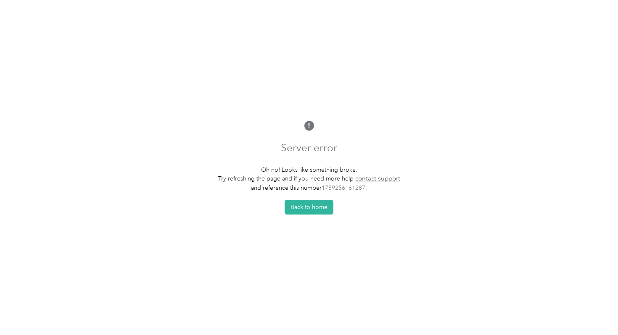
click at [311, 217] on div "Server error Oh no! Looks like something broke. Try refreshing the page and if …" at bounding box center [309, 167] width 618 height 335
click at [311, 211] on button "Back to home" at bounding box center [308, 207] width 49 height 15
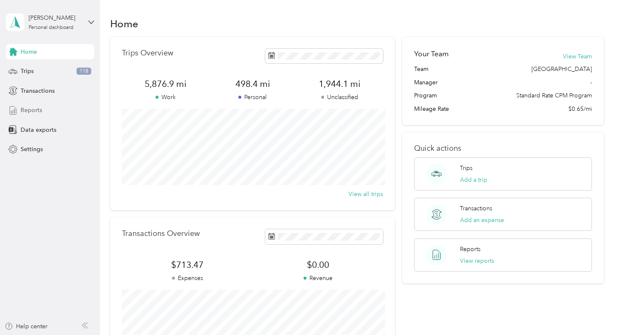
click at [49, 115] on div "Reports" at bounding box center [50, 110] width 88 height 15
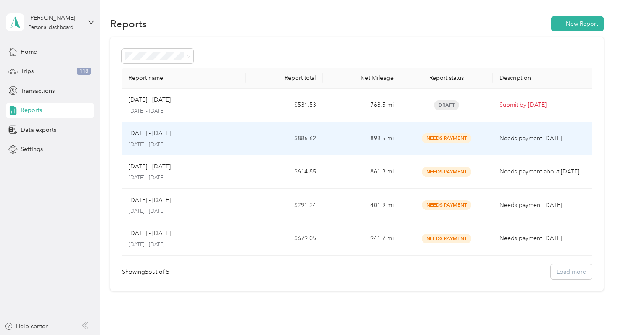
click at [189, 129] on div "[DATE] - [DATE]" at bounding box center [184, 133] width 110 height 9
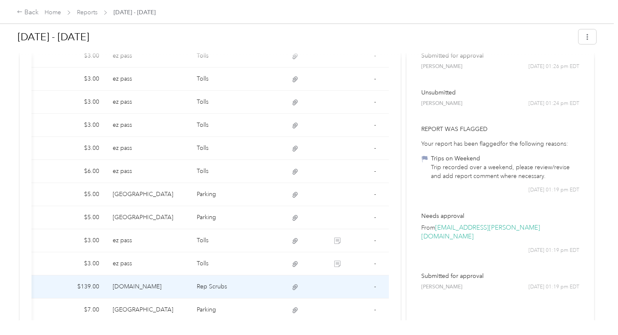
scroll to position [323, 0]
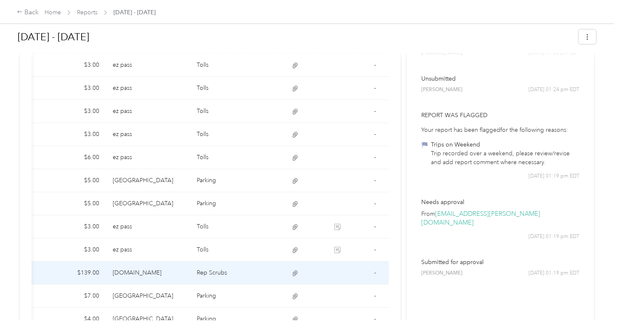
click at [295, 271] on icon at bounding box center [294, 273] width 5 height 5
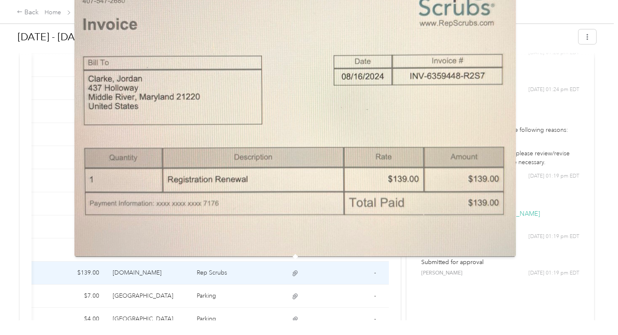
click at [293, 271] on icon at bounding box center [294, 273] width 5 height 5
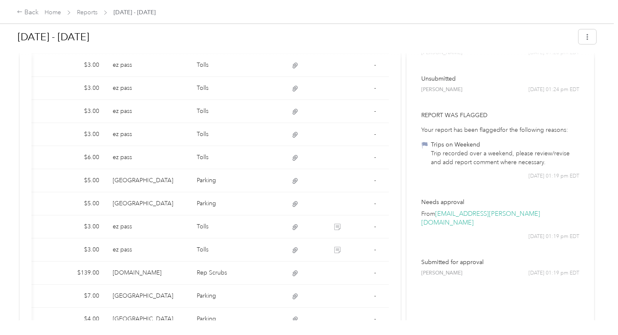
click at [478, 286] on div "Activity and Comments Needs payment From [PERSON_NAME] [PERSON_NAME] [DATE] 12:…" at bounding box center [499, 119] width 187 height 755
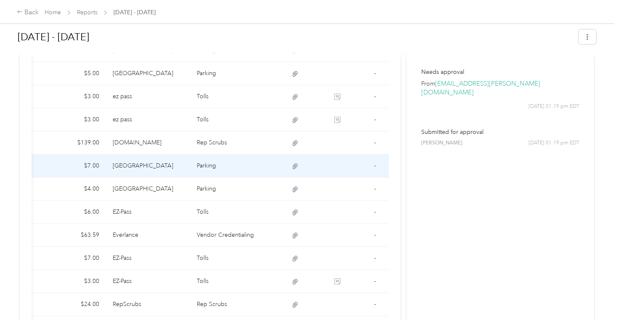
scroll to position [519, 0]
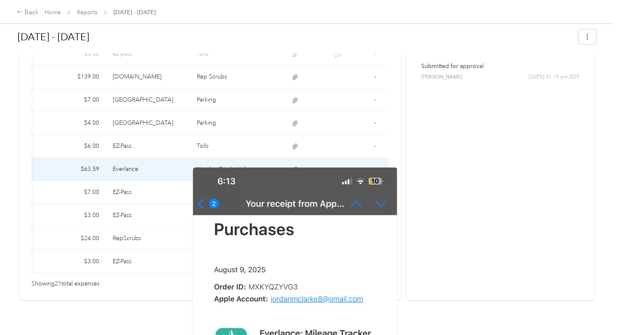
click at [295, 166] on icon at bounding box center [295, 170] width 8 height 8
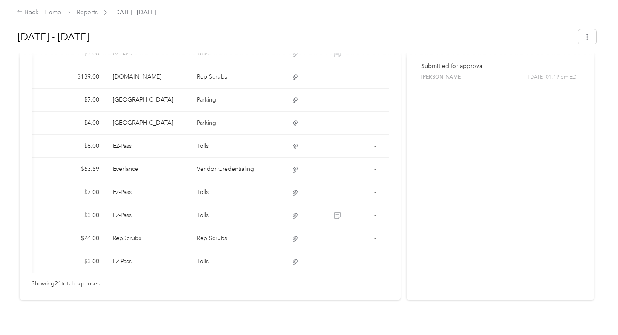
scroll to position [0, 0]
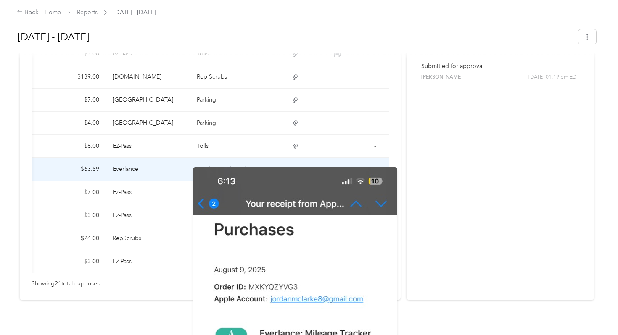
click at [294, 167] on icon at bounding box center [294, 169] width 5 height 5
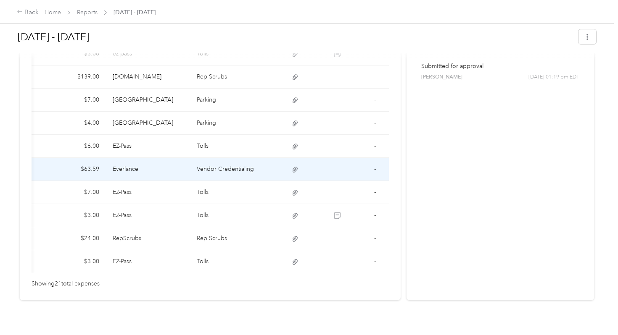
click at [321, 163] on td at bounding box center [337, 169] width 42 height 23
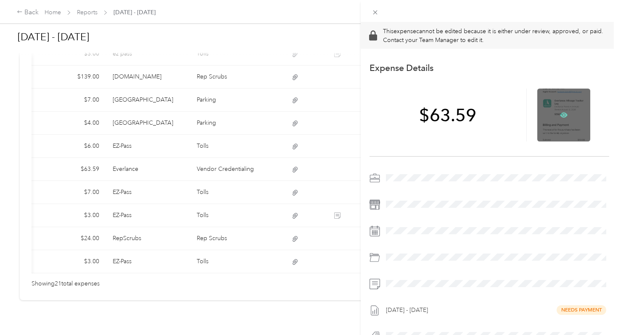
click at [565, 117] on icon at bounding box center [564, 115] width 8 height 8
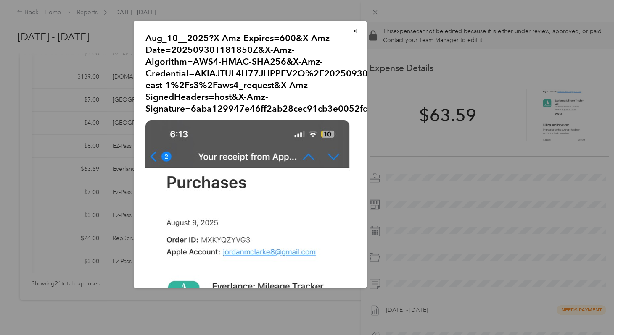
scroll to position [284, 0]
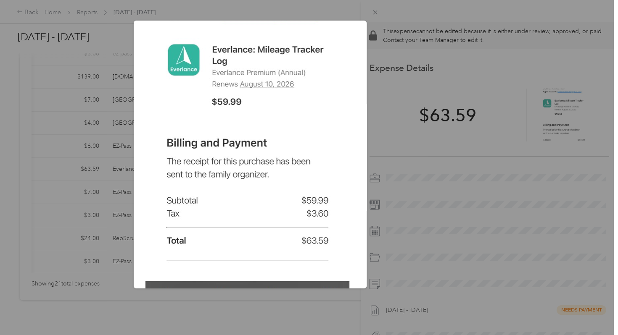
click at [276, 171] on img at bounding box center [247, 104] width 204 height 441
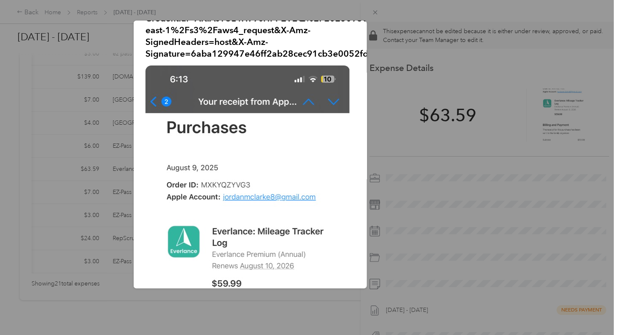
scroll to position [0, 0]
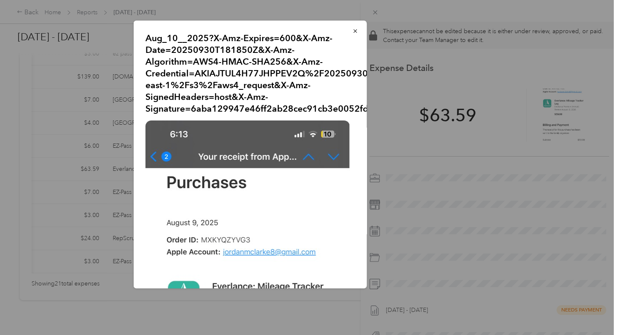
click at [276, 171] on img at bounding box center [247, 341] width 204 height 441
click at [267, 71] on p "Aug_10__2025?X-Amz-Expires=600&X-Amz-Date=20250930T181850Z&X-Amz-Algorithm=AWS4…" at bounding box center [250, 73] width 210 height 82
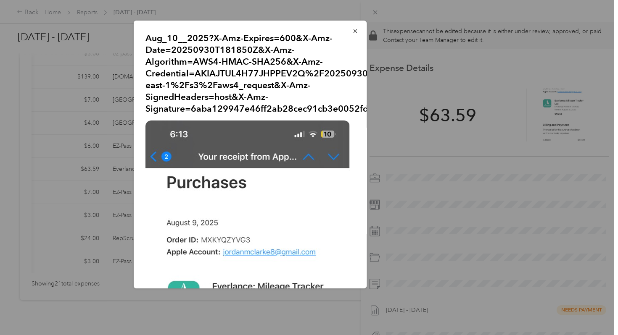
click at [267, 71] on p "Aug_10__2025?X-Amz-Expires=600&X-Amz-Date=20250930T181850Z&X-Amz-Algorithm=AWS4…" at bounding box center [250, 73] width 210 height 82
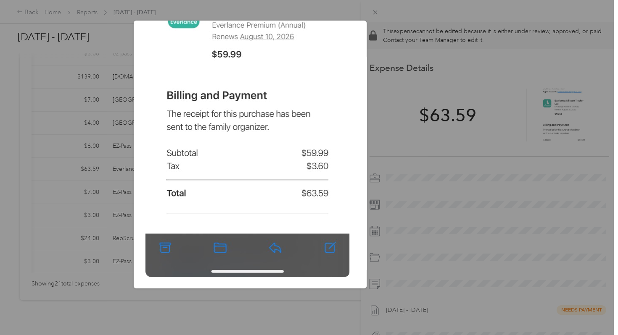
click at [268, 202] on img at bounding box center [247, 56] width 204 height 441
click at [530, 160] on div "Aug_10__2025?X-Amz-Expires=600&X-Amz-Date=20250930T181850Z&X-Amz-Algorithm=AWS4…" at bounding box center [425, 156] width 233 height 271
click at [576, 110] on div at bounding box center [309, 167] width 618 height 335
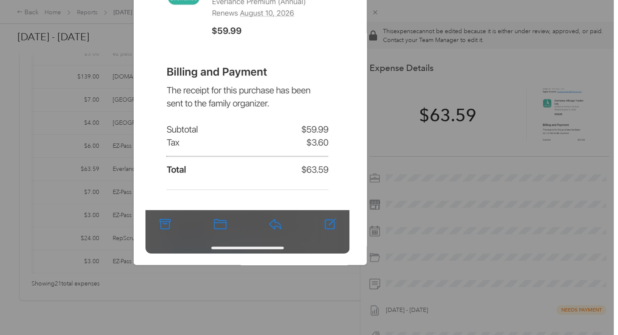
click at [558, 103] on div at bounding box center [309, 167] width 618 height 335
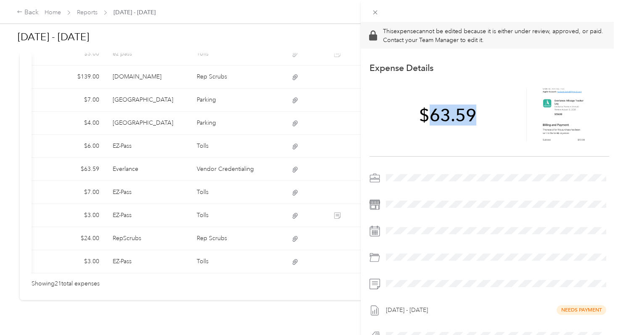
drag, startPoint x: 426, startPoint y: 114, endPoint x: 482, endPoint y: 116, distance: 56.3
click at [482, 116] on div "$63.59" at bounding box center [448, 115] width 158 height 53
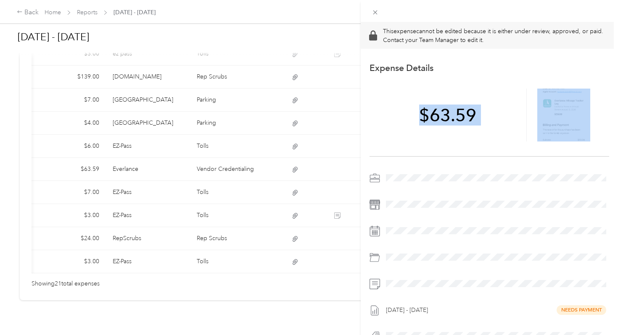
drag, startPoint x: 482, startPoint y: 116, endPoint x: 408, endPoint y: 116, distance: 73.9
click at [408, 116] on div "$63.59" at bounding box center [448, 115] width 158 height 53
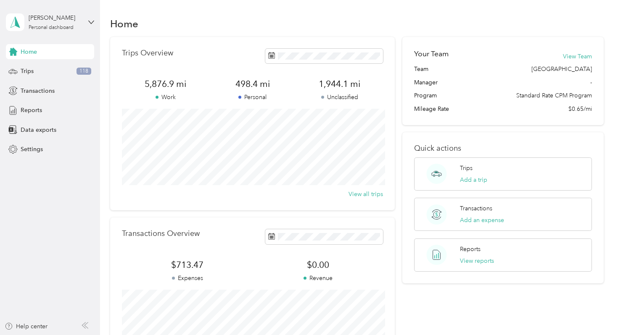
click at [49, 119] on div "Home Trips 118 Transactions Reports Data exports Settings" at bounding box center [50, 100] width 88 height 113
click at [49, 110] on div "Reports" at bounding box center [50, 110] width 88 height 15
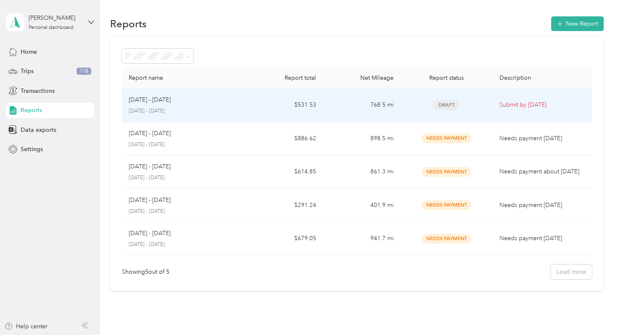
click at [392, 104] on td "768.5 mi" at bounding box center [361, 106] width 77 height 34
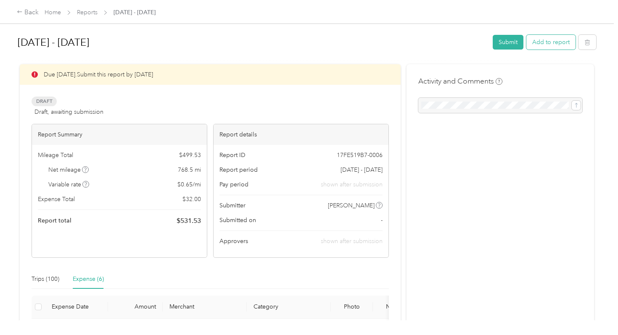
click at [535, 44] on button "Add to report" at bounding box center [550, 42] width 49 height 15
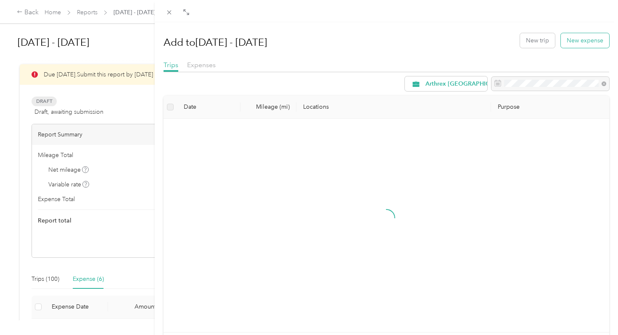
click at [570, 42] on button "New expense" at bounding box center [585, 40] width 48 height 15
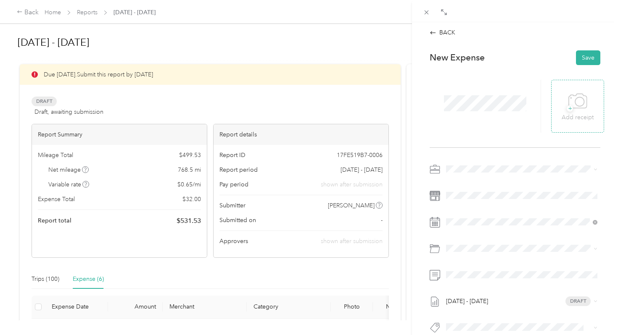
click at [571, 112] on span "+" at bounding box center [569, 108] width 6 height 6
